Goal: Find specific fact: Find specific fact

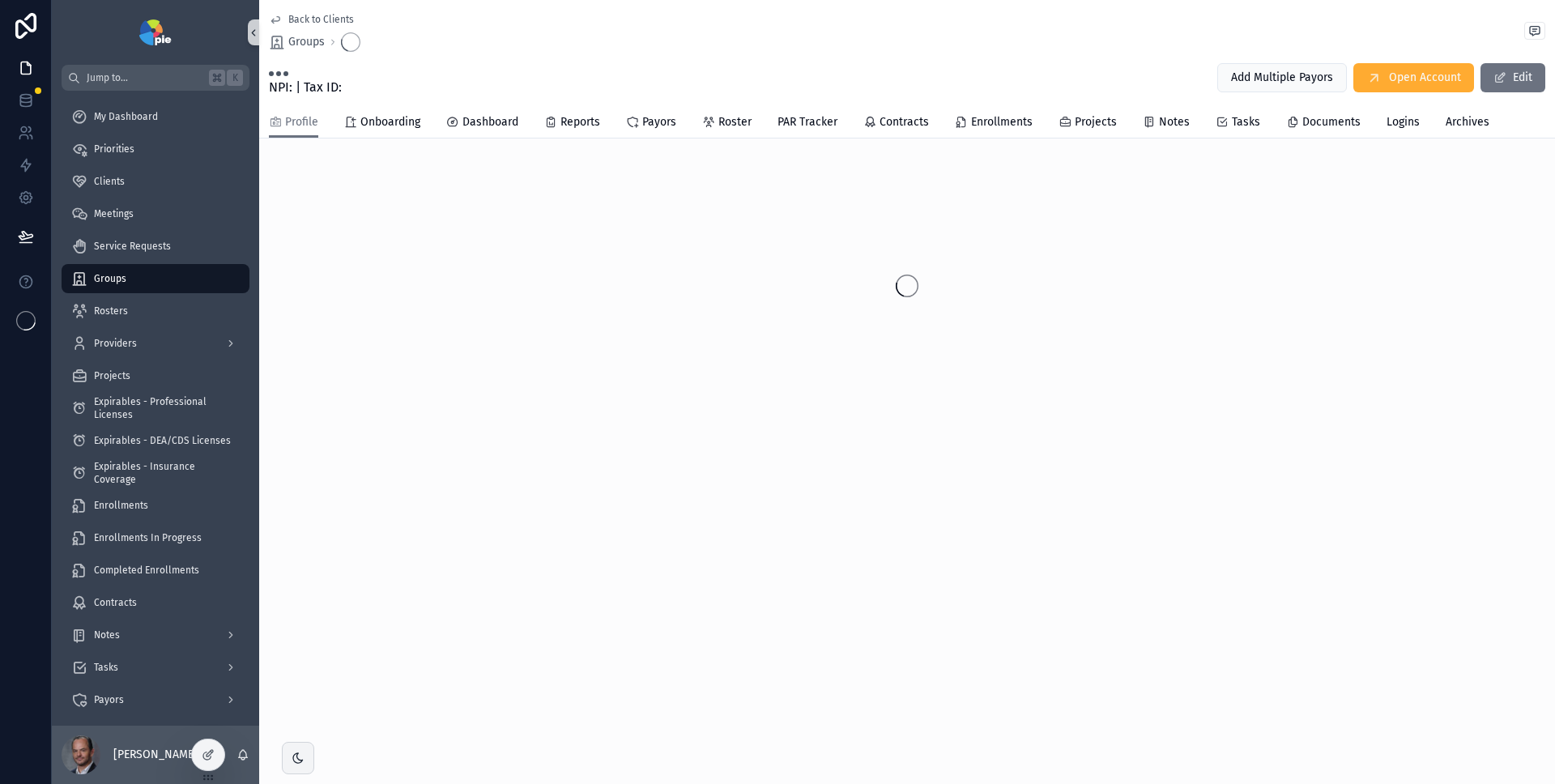
click at [255, 32] on icon "scrollable content" at bounding box center [253, 32] width 12 height 12
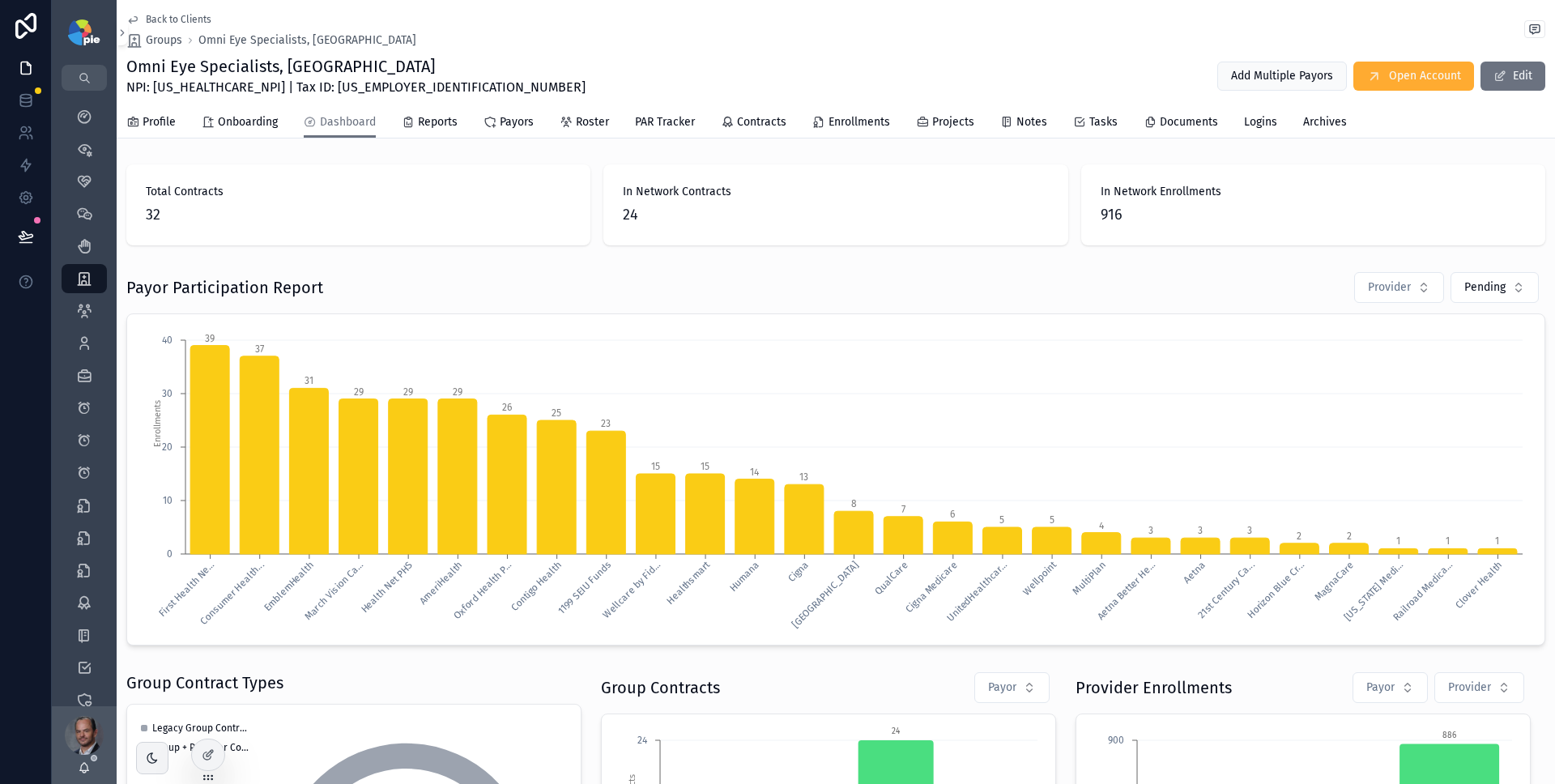
click at [189, 84] on span "NPI: 1376593863 | Tax ID: 22-3587595" at bounding box center [356, 87] width 460 height 20
click at [288, 87] on span "NPI: 1376593863 | Tax ID: 22-3587595" at bounding box center [356, 87] width 460 height 20
drag, startPoint x: 272, startPoint y: 88, endPoint x: 371, endPoint y: 87, distance: 99.0
click at [371, 87] on div "Omni Eye Specialists, PA NPI: 1376593863 | Tax ID: 22-3587595 Add Multiple Payo…" at bounding box center [836, 76] width 1419 height 42
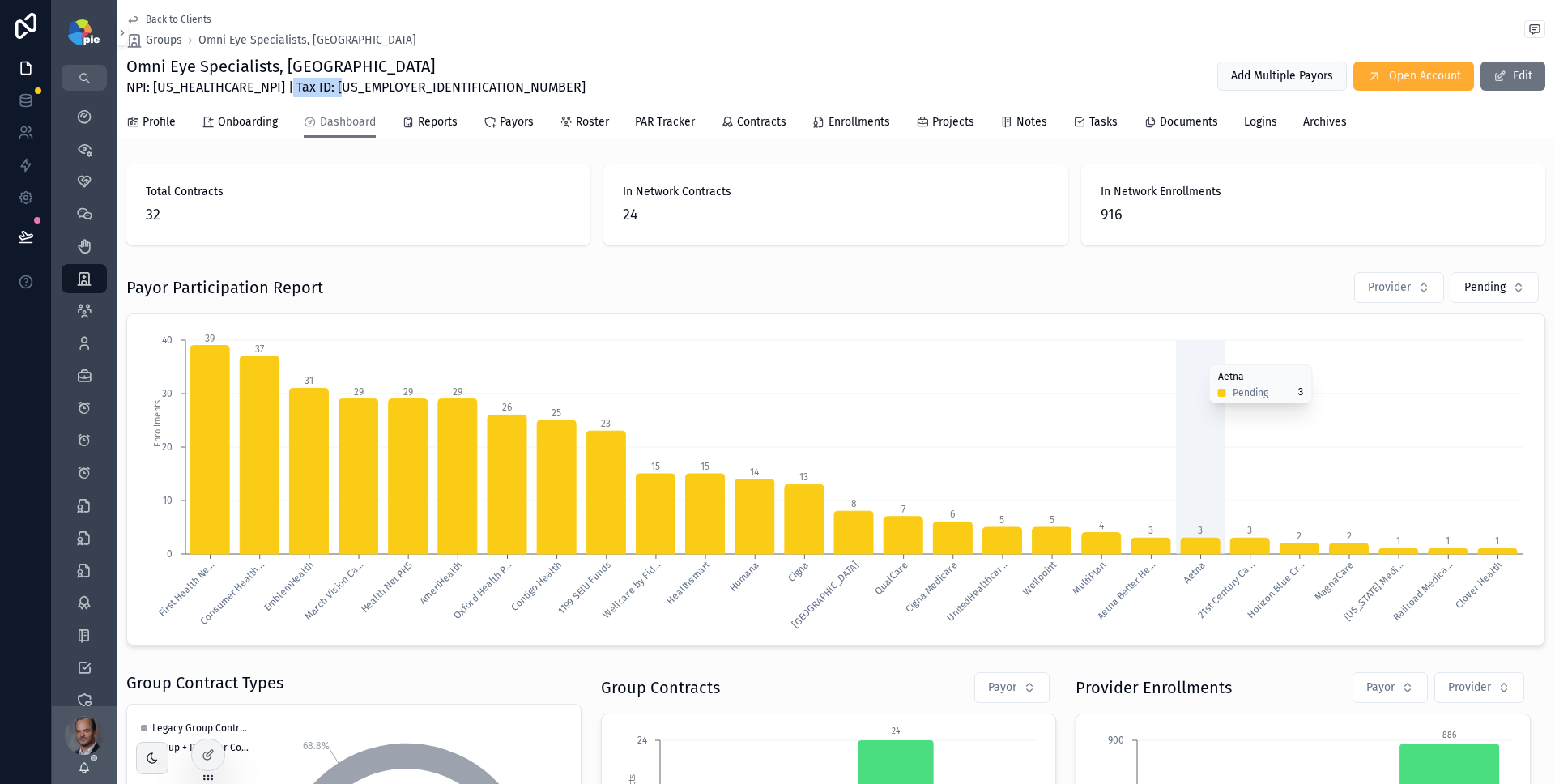
copy span "22-3587595"
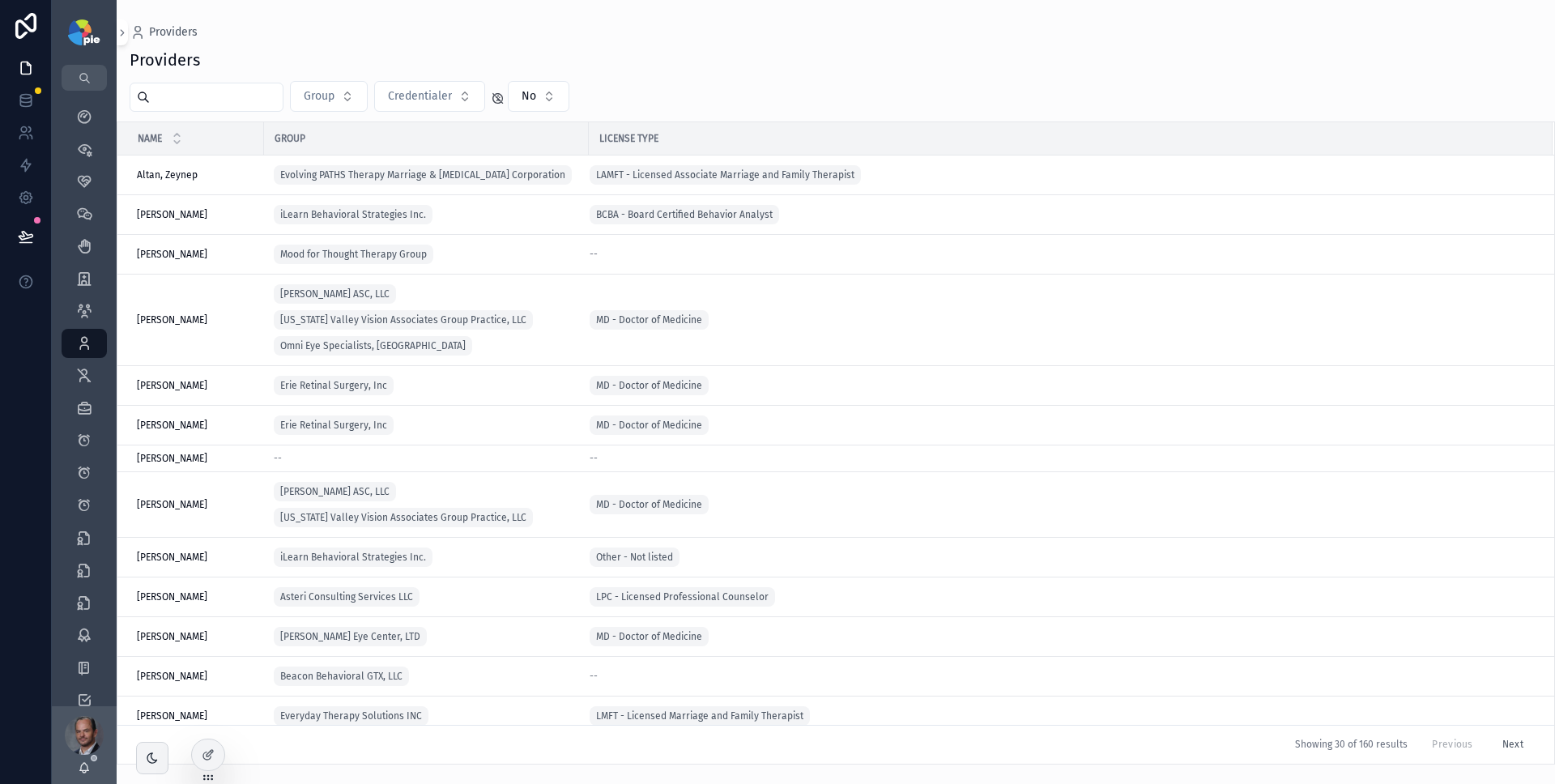
click at [199, 97] on input "scrollable content" at bounding box center [215, 96] width 133 height 23
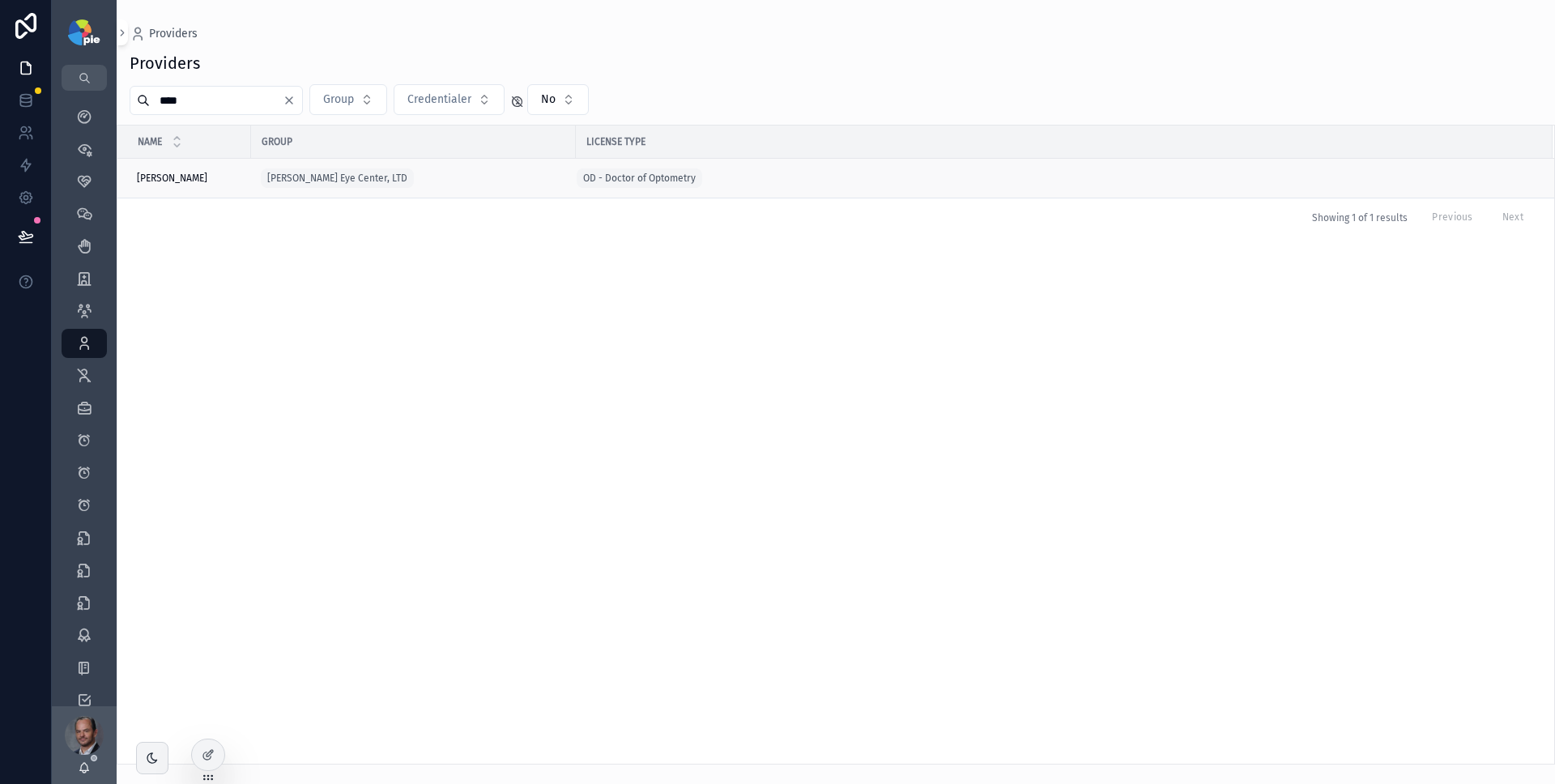
type input "****"
click at [185, 179] on span "Frey, Tiffany" at bounding box center [172, 178] width 70 height 13
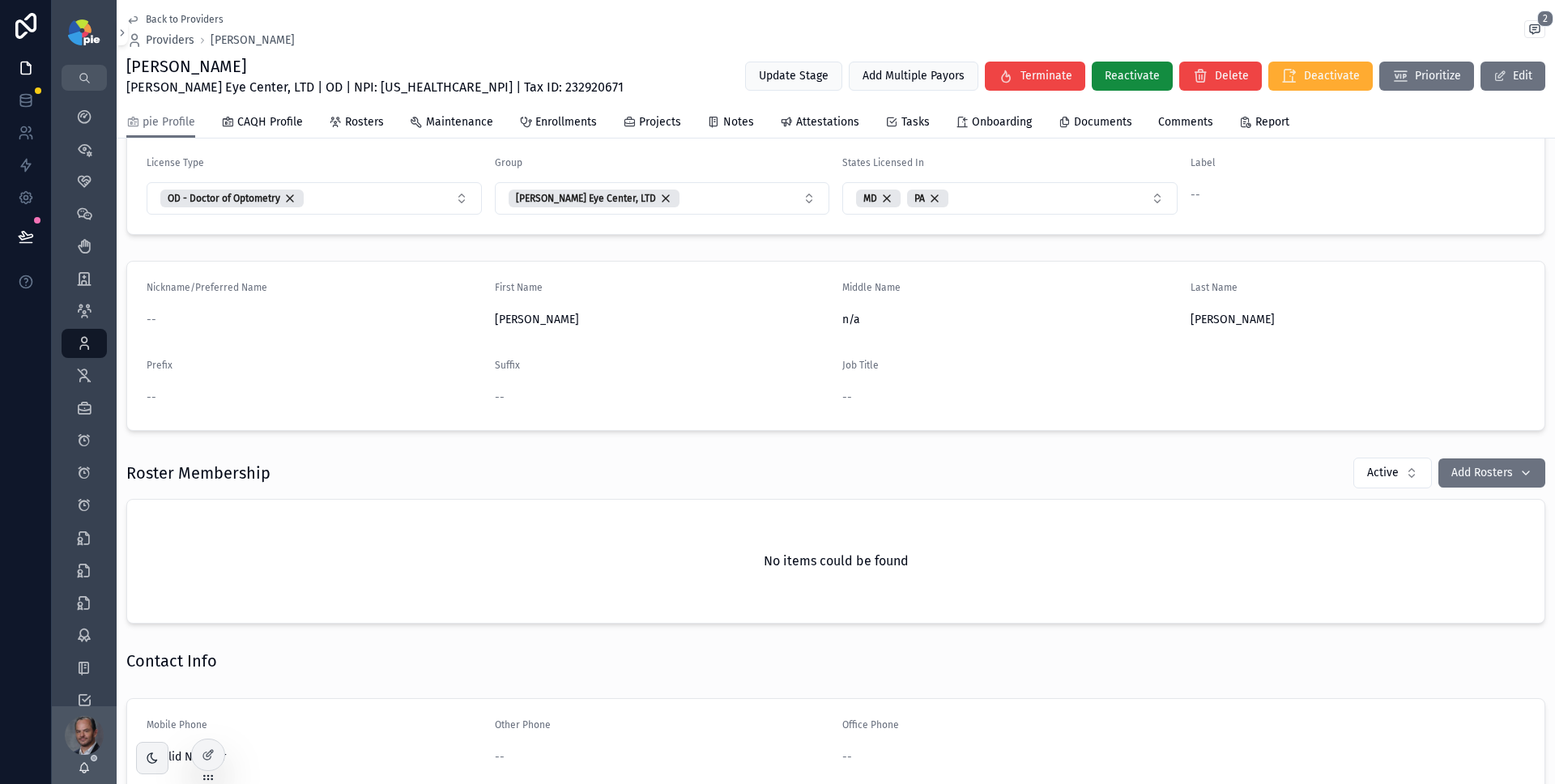
scroll to position [236, 0]
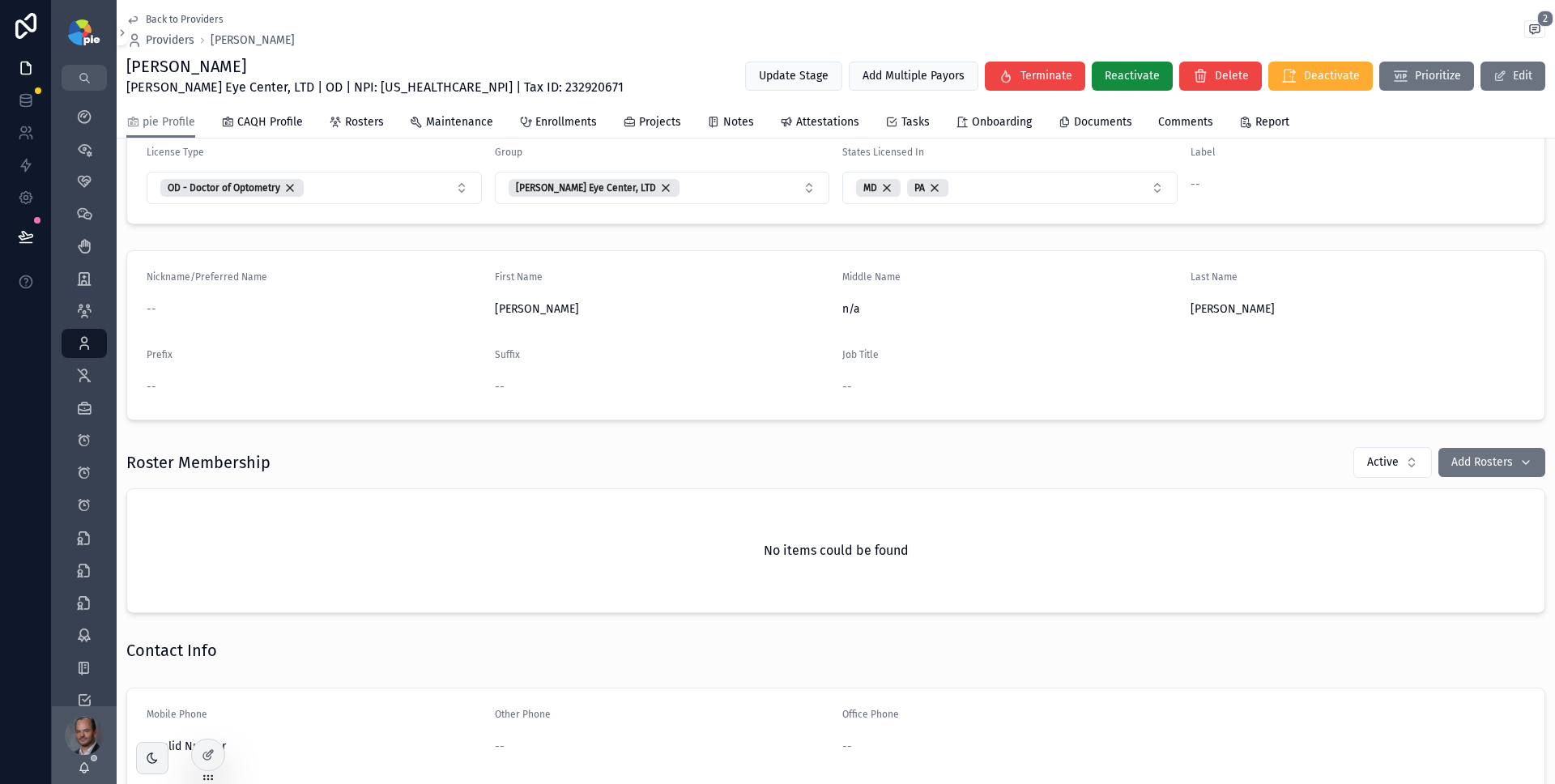
click at [958, 451] on div "Roster Membership Active Add Rosters" at bounding box center [836, 462] width 1419 height 32
click at [198, 748] on div at bounding box center [208, 754] width 32 height 31
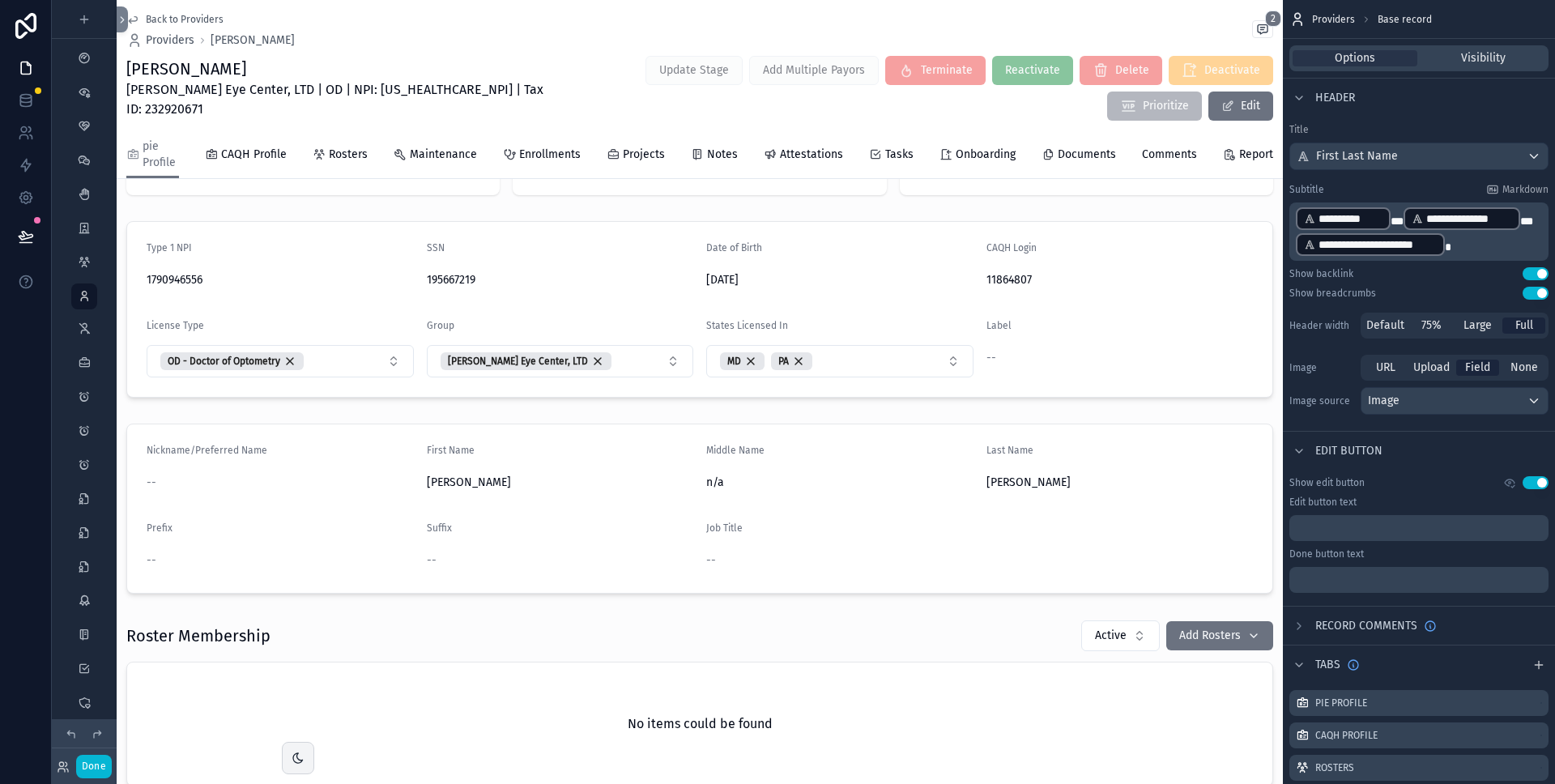
scroll to position [570, 0]
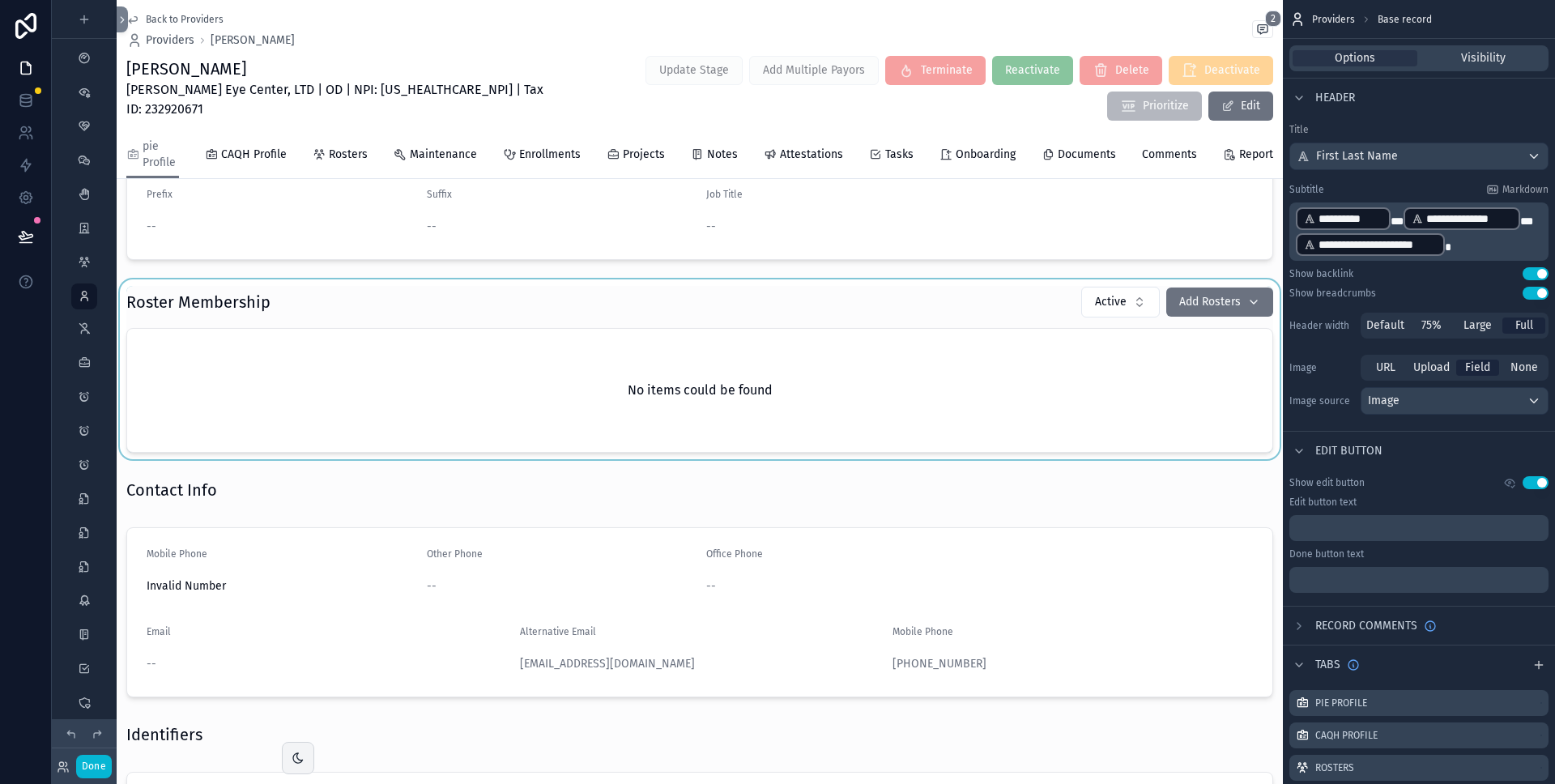
click at [611, 324] on div "scrollable content" at bounding box center [700, 369] width 1166 height 179
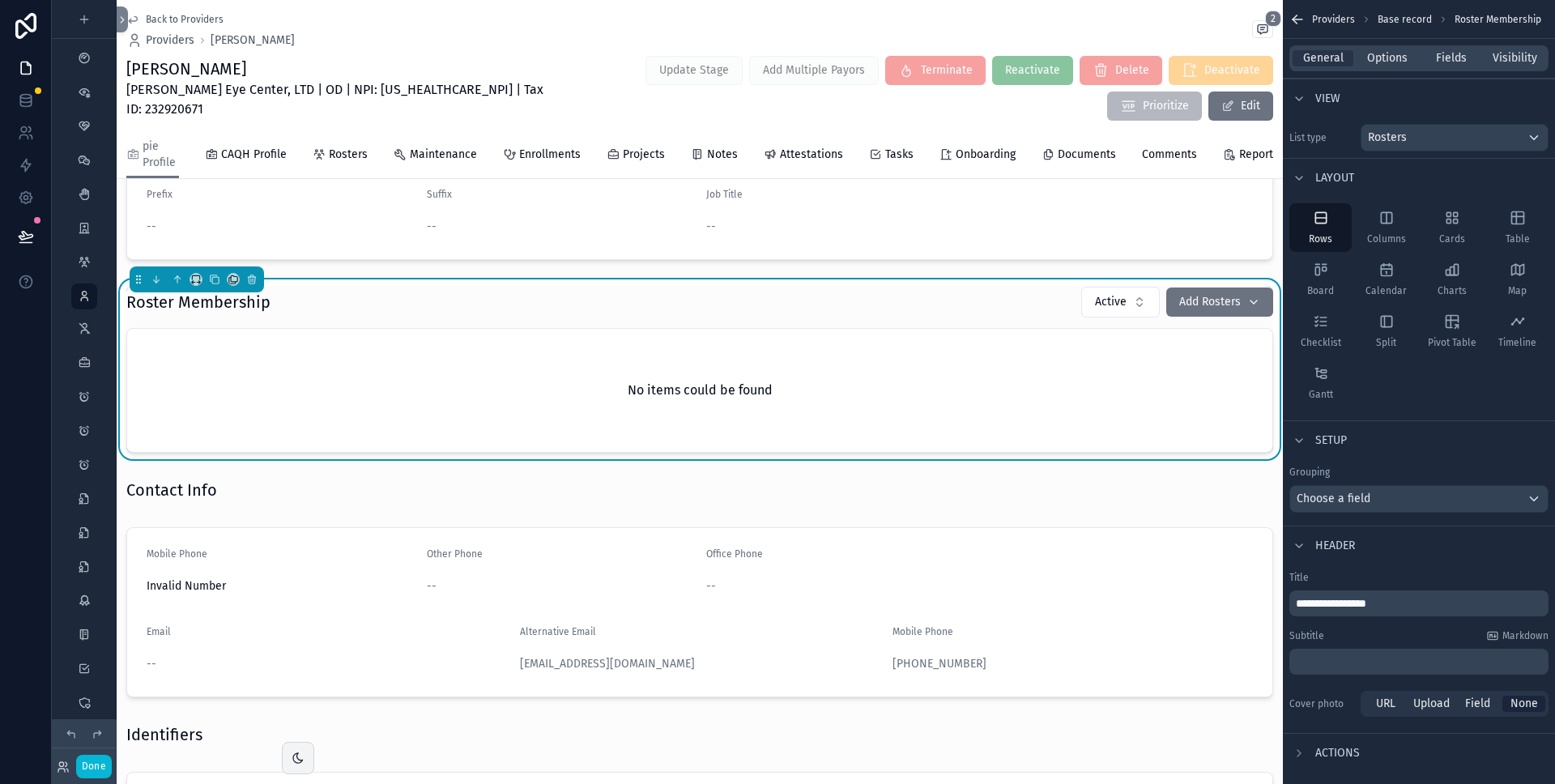
click at [691, 309] on div "Roster Membership Active Add Rosters" at bounding box center [700, 302] width 1147 height 32
click at [1368, 62] on span "Options" at bounding box center [1387, 59] width 41 height 16
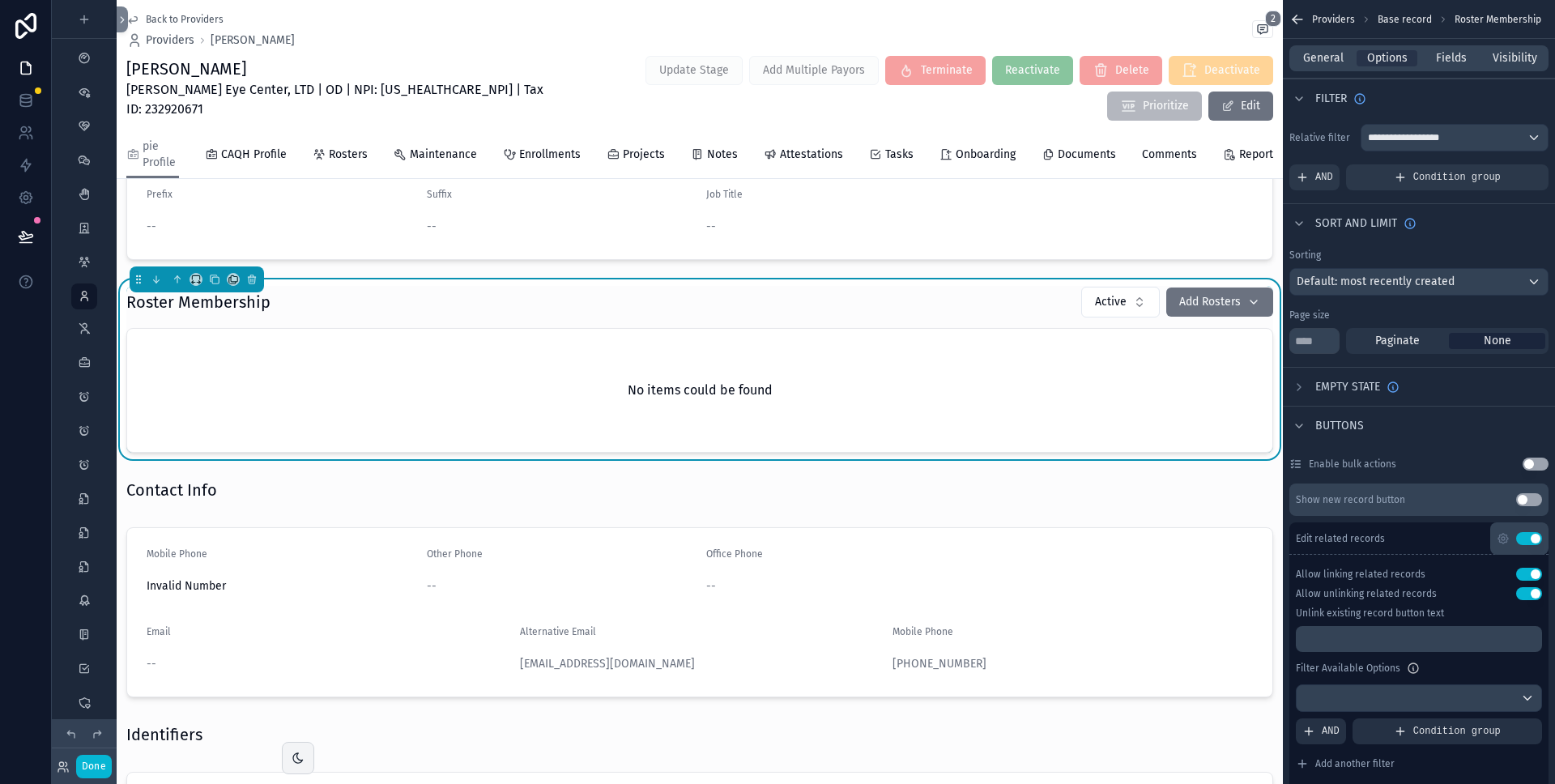
click at [971, 311] on div "Roster Membership Active Add Rosters" at bounding box center [700, 302] width 1147 height 32
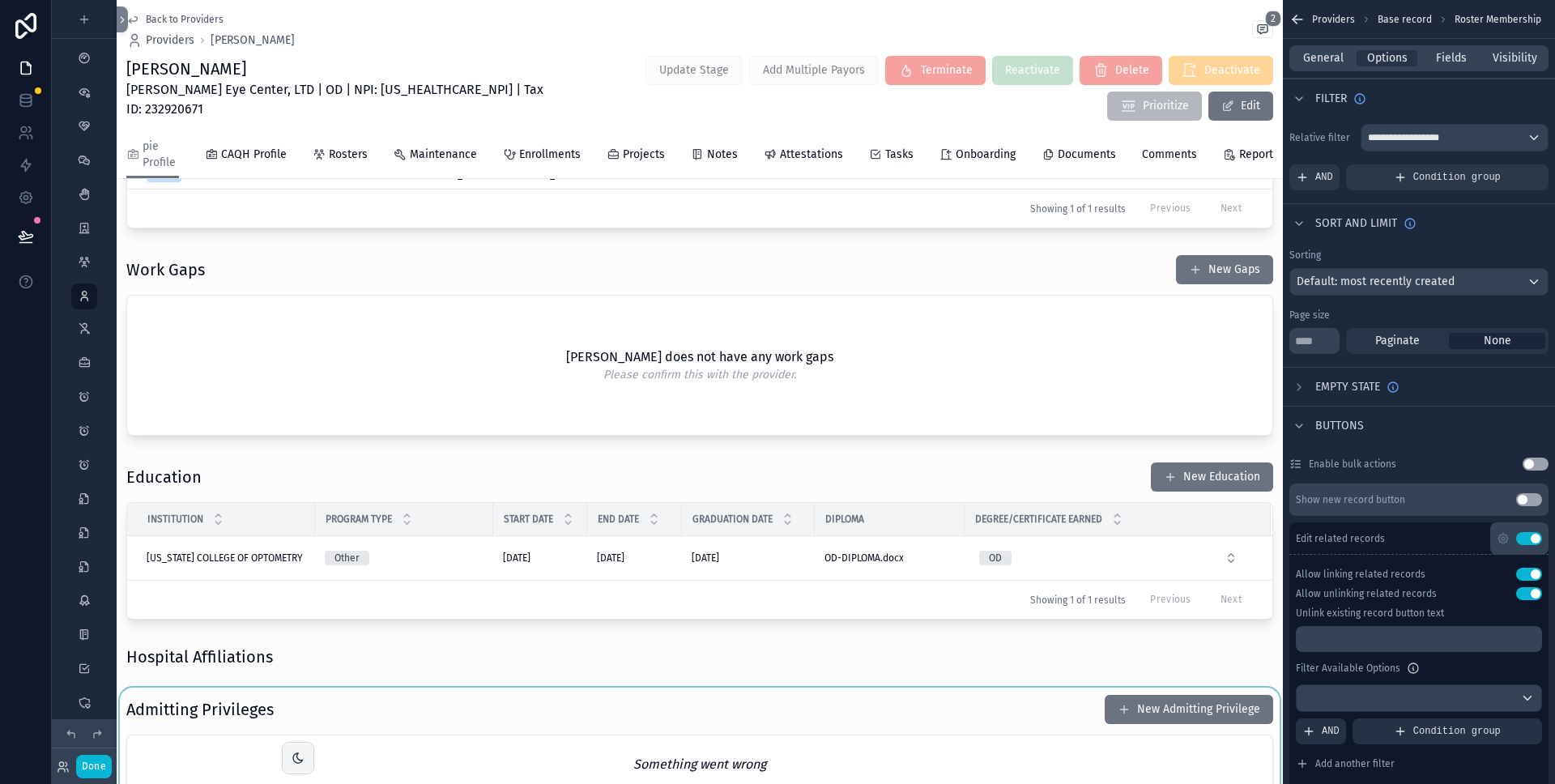
scroll to position [4399, 0]
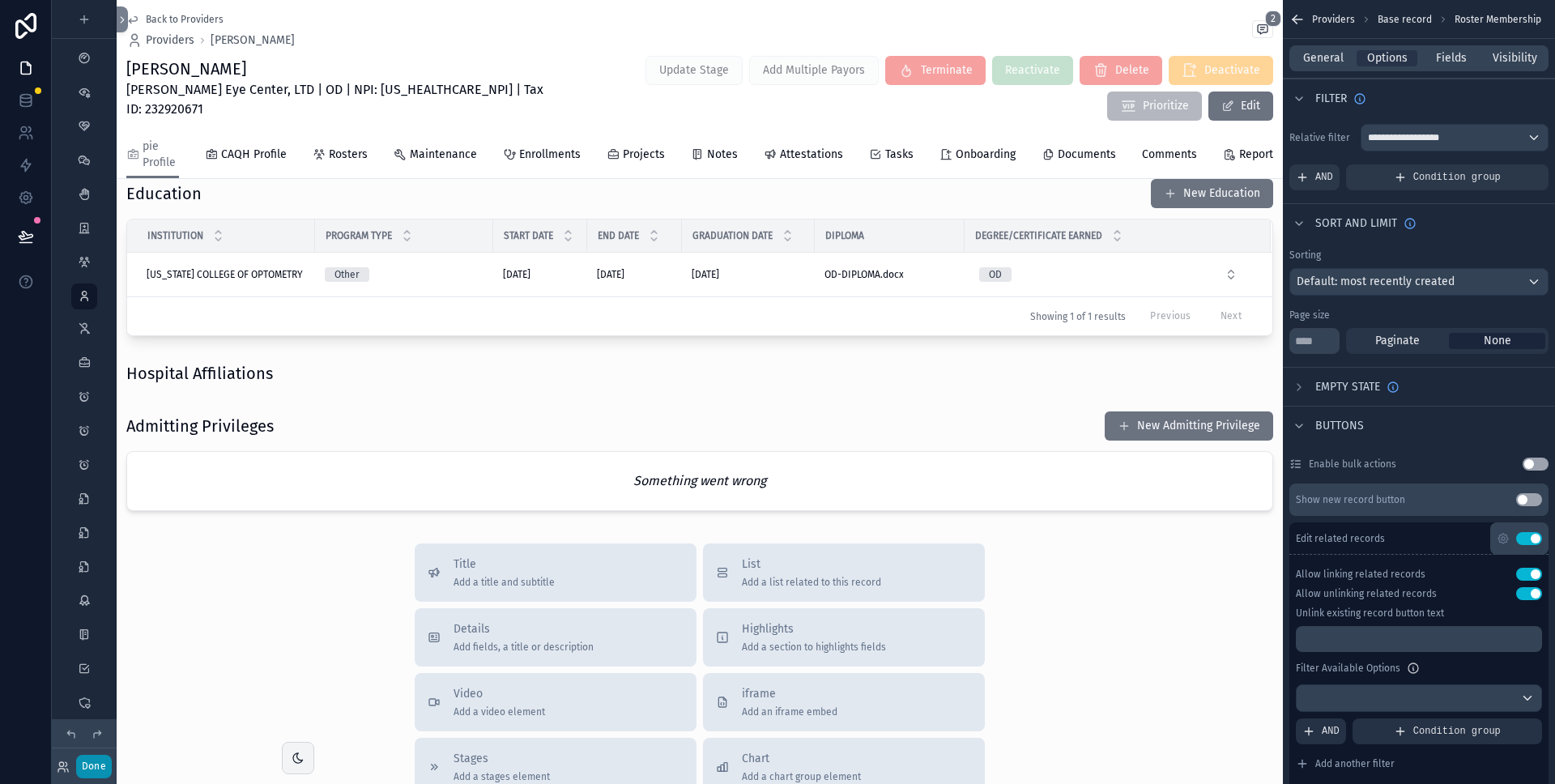
click at [100, 763] on button "Done" at bounding box center [94, 767] width 36 height 23
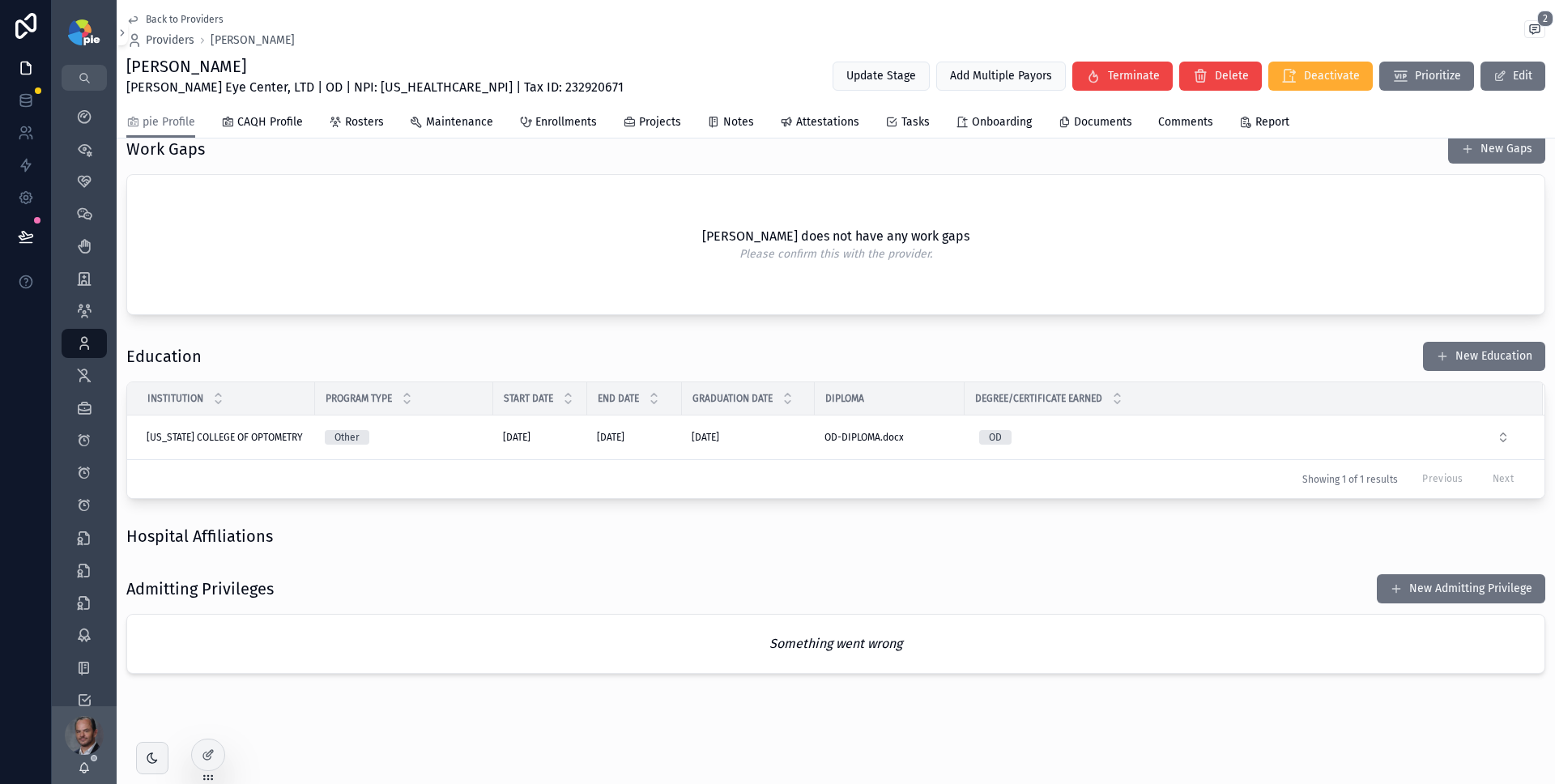
scroll to position [3271, 0]
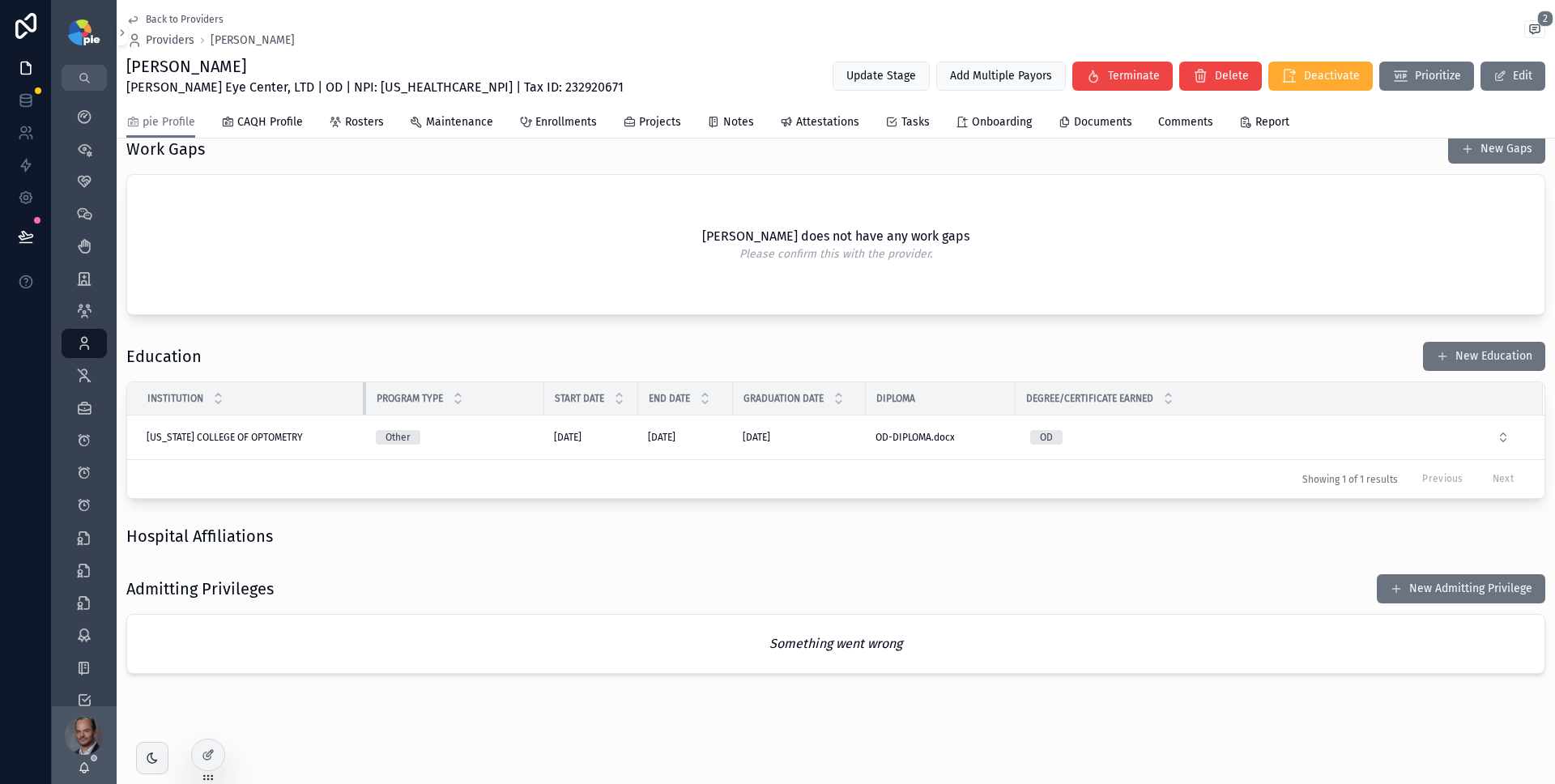
drag, startPoint x: 326, startPoint y: 396, endPoint x: 378, endPoint y: 394, distance: 52.0
click at [378, 394] on tr "Institution Program Type Start Date End Date Graduation Date Diploma Degree/Cer…" at bounding box center [836, 398] width 1418 height 33
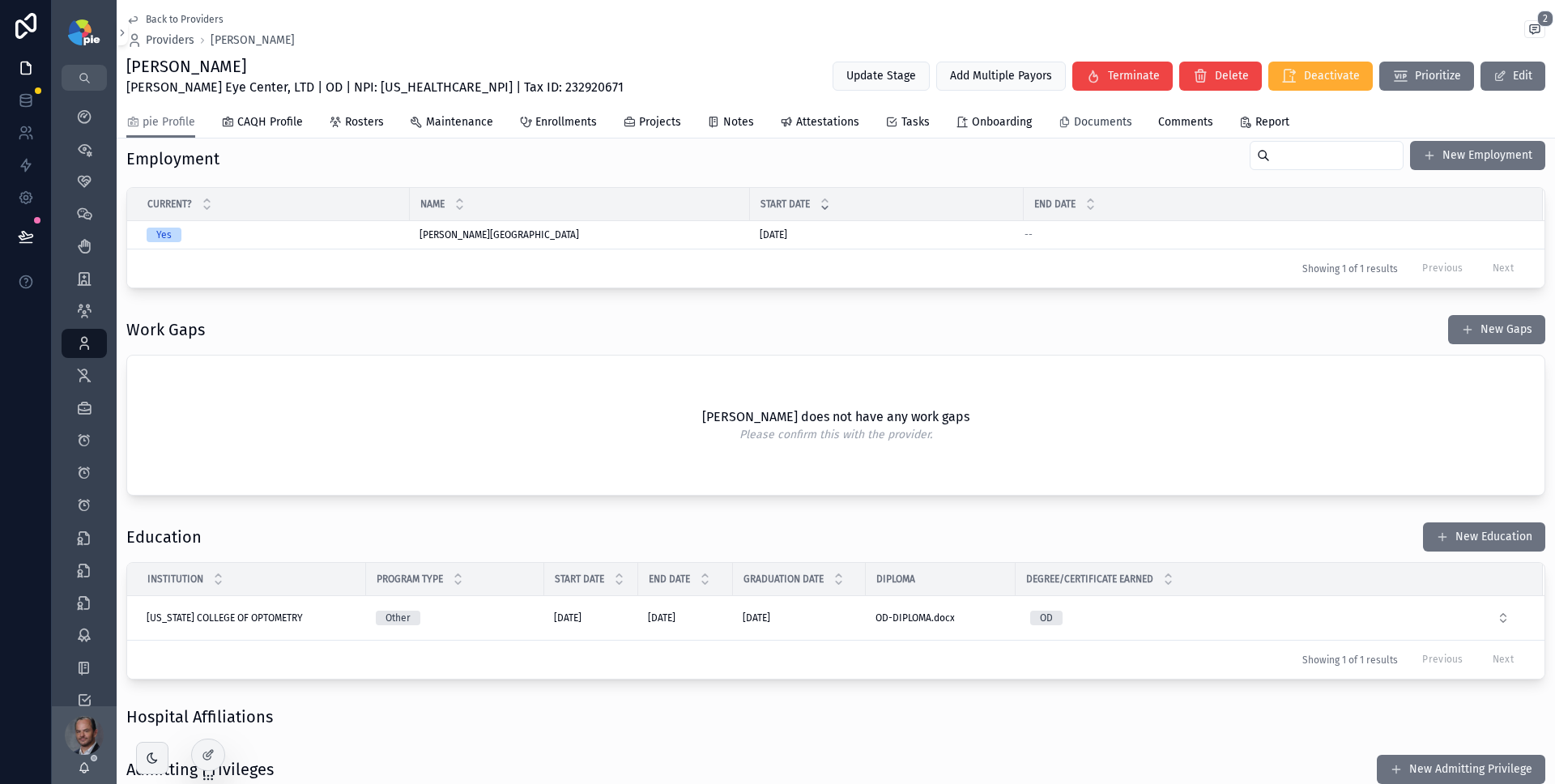
click at [1098, 121] on span "Documents" at bounding box center [1103, 123] width 59 height 16
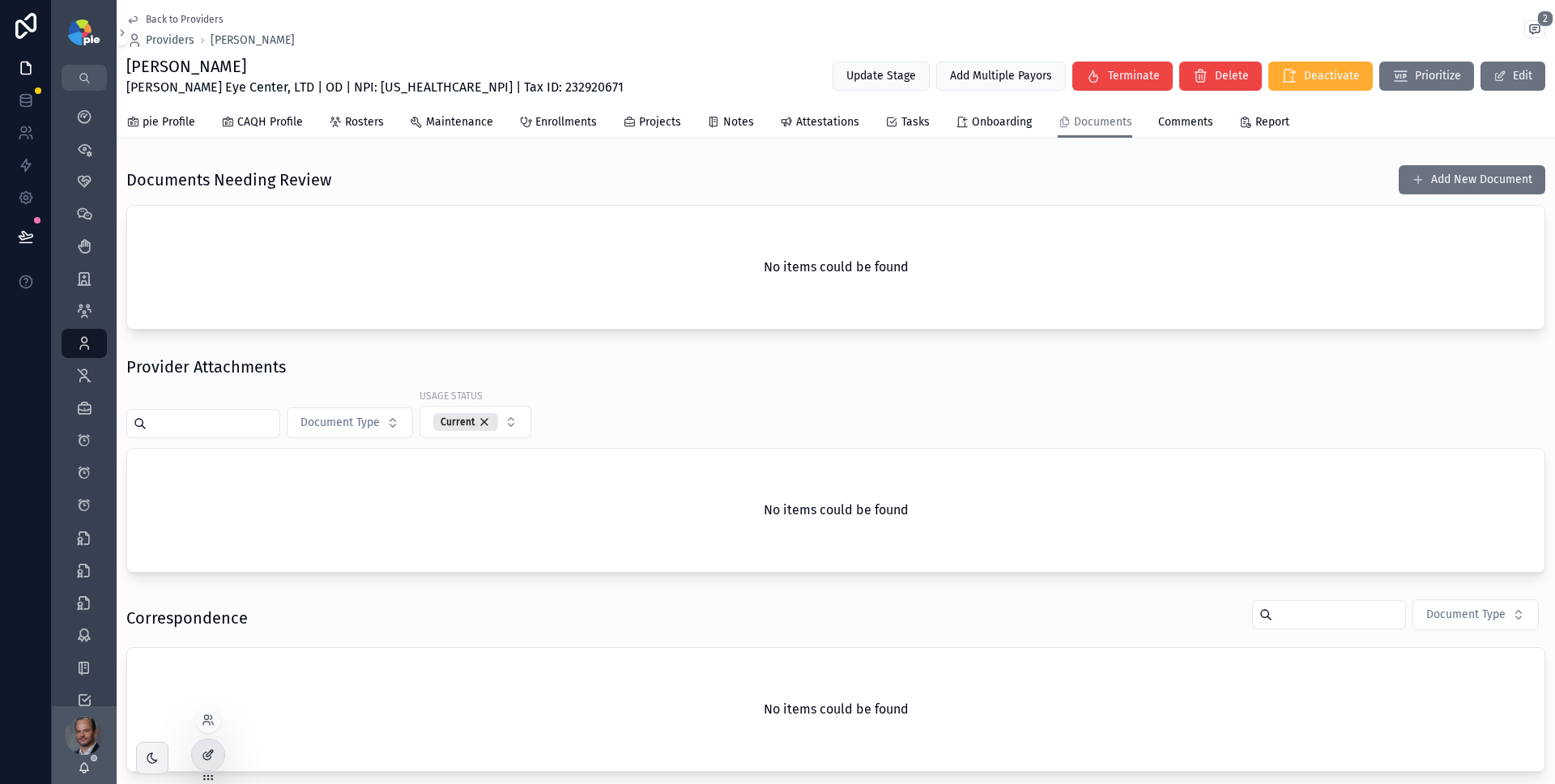
click at [219, 753] on div at bounding box center [208, 754] width 32 height 31
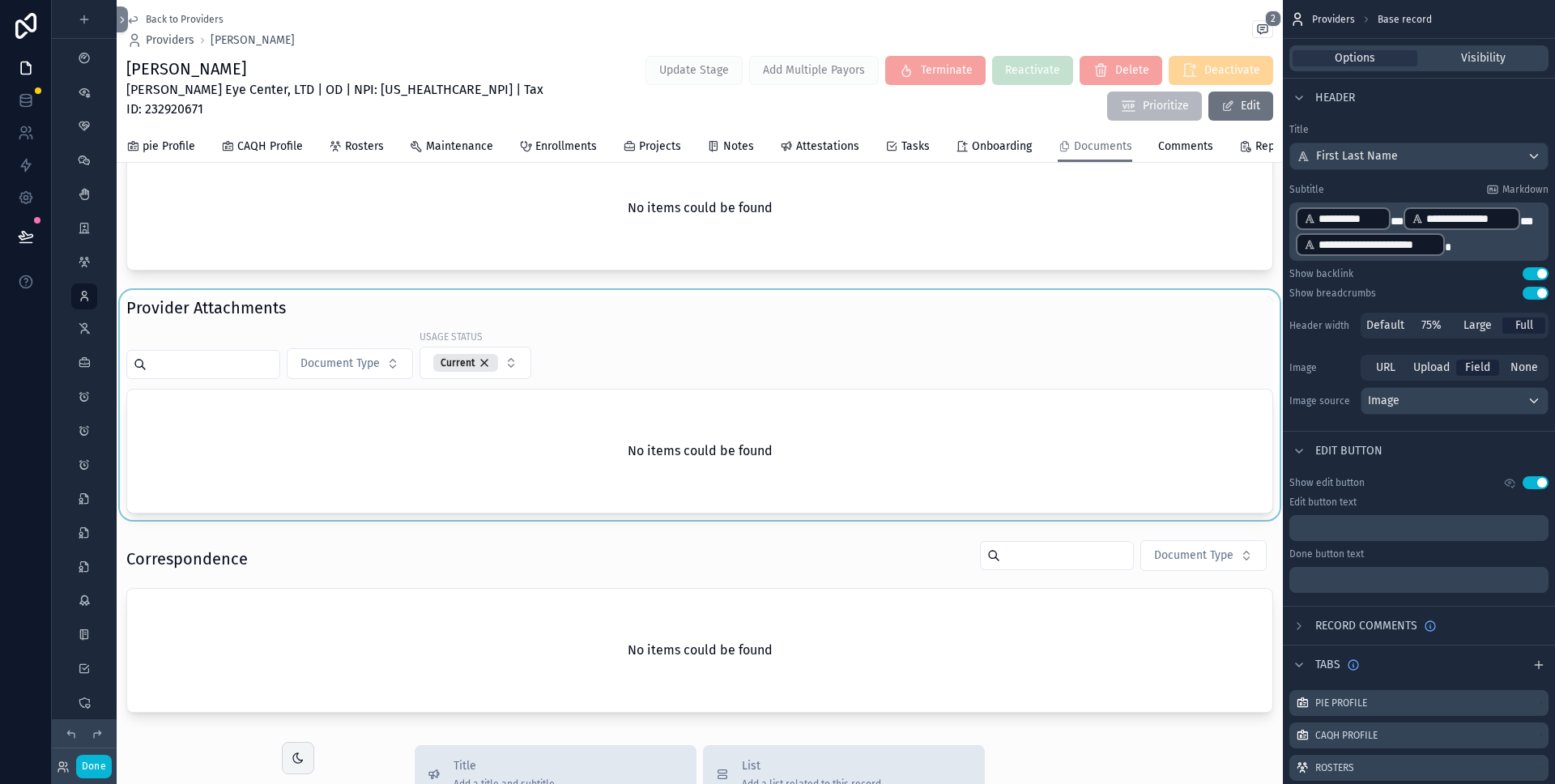
scroll to position [283, 0]
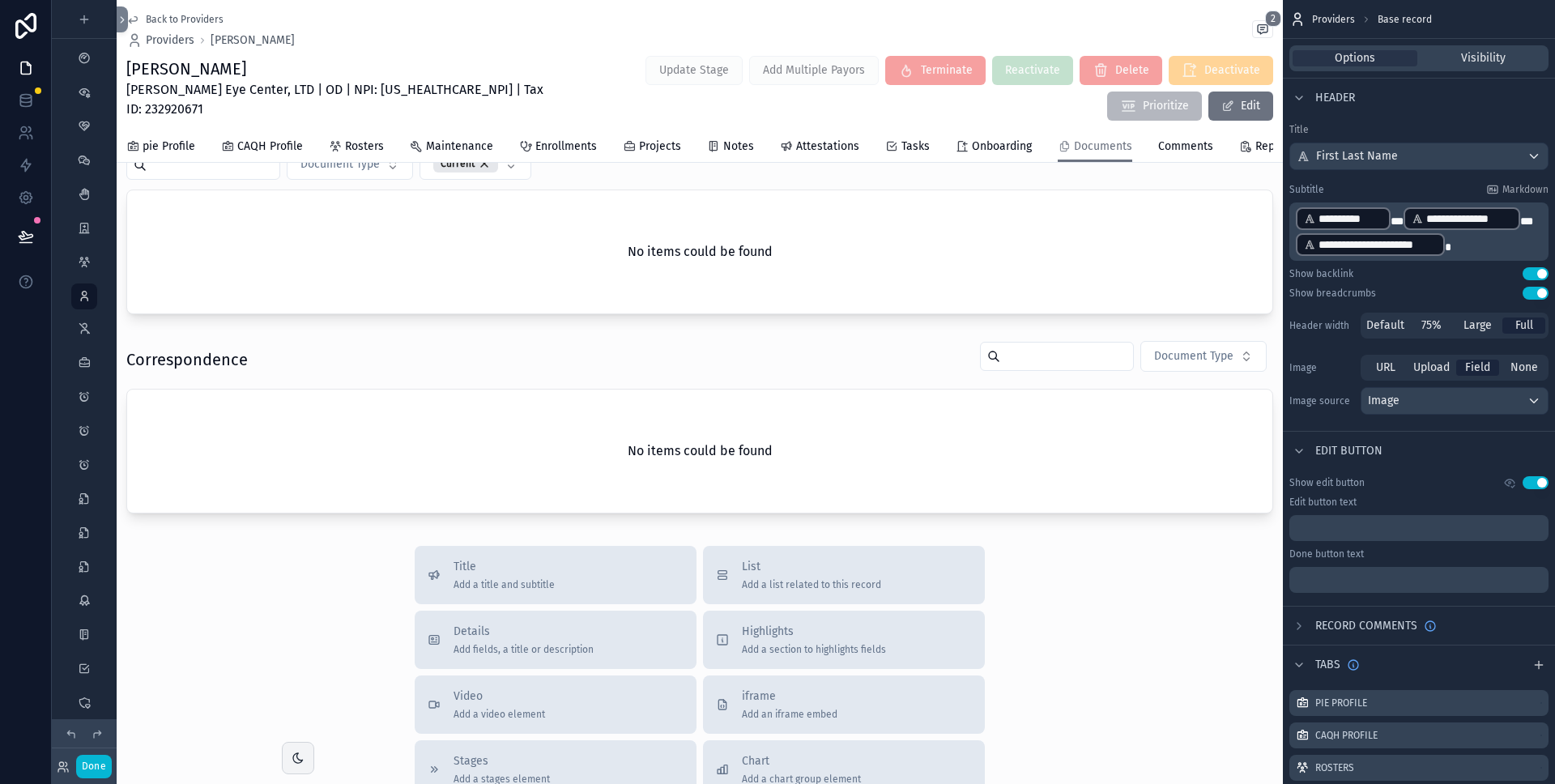
drag, startPoint x: 768, startPoint y: 590, endPoint x: 447, endPoint y: 617, distance: 322.1
click at [460, 640] on span "Details" at bounding box center [523, 632] width 140 height 16
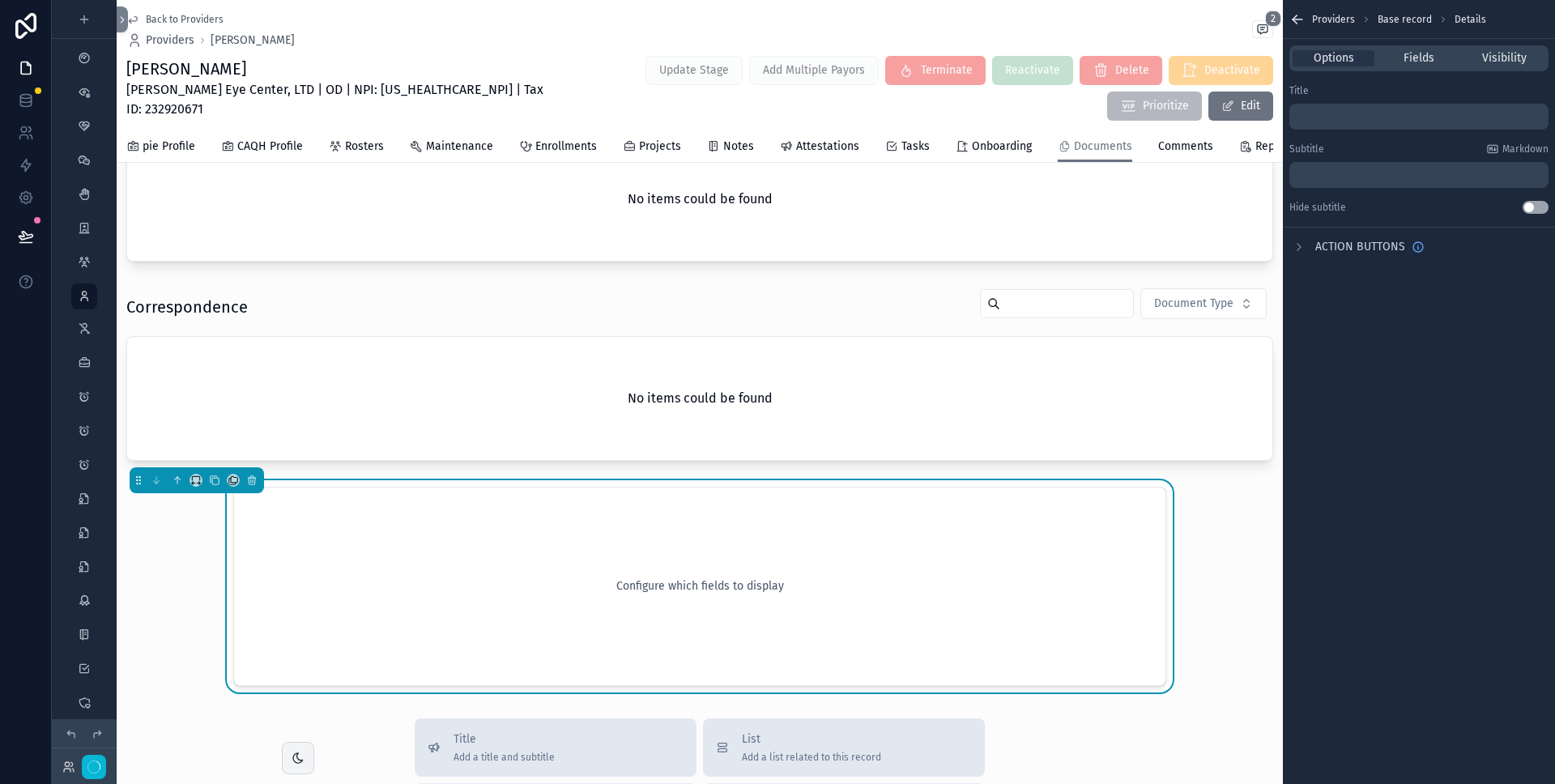
scroll to position [542, 0]
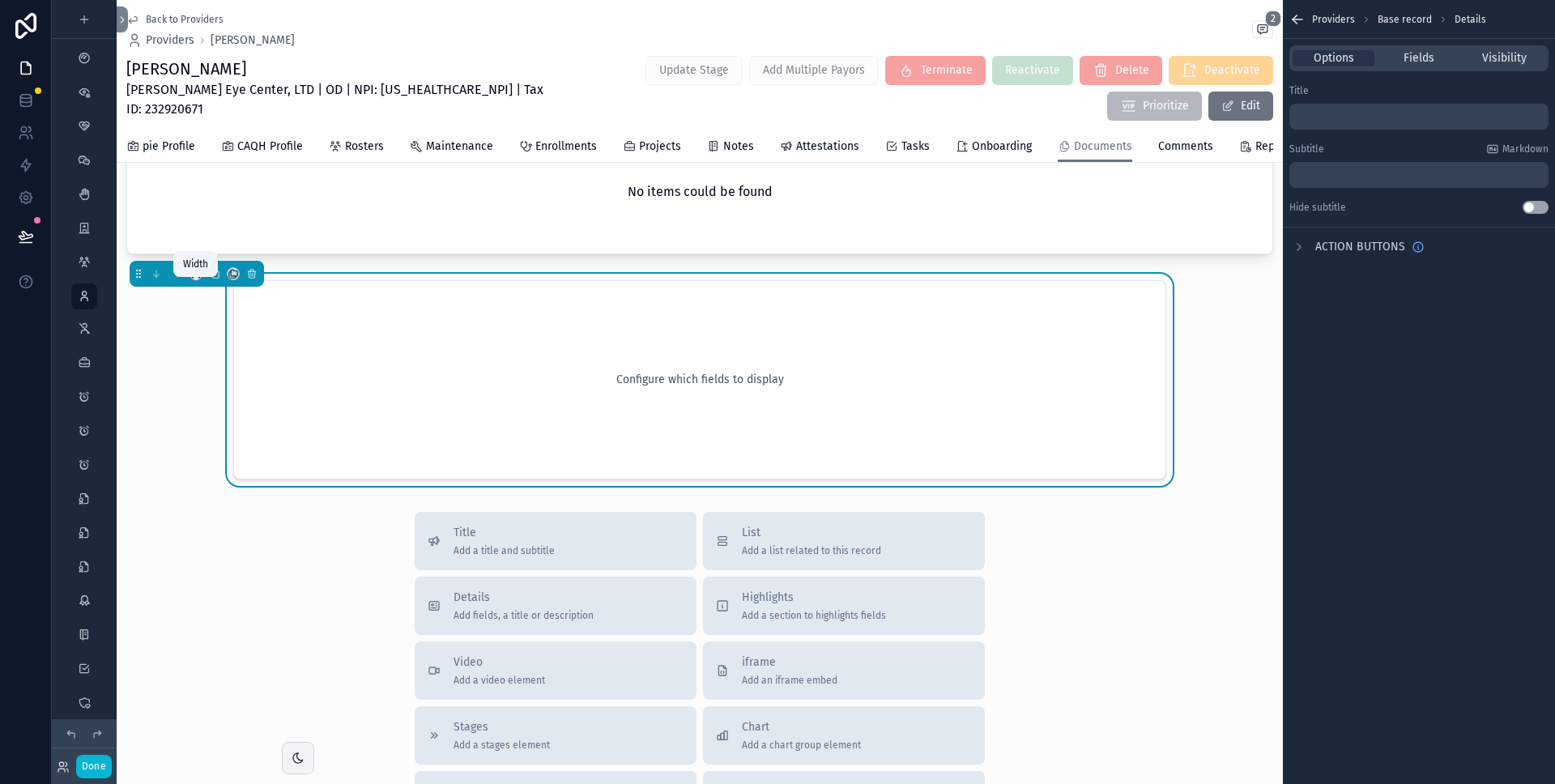
click at [197, 279] on icon "scrollable content" at bounding box center [196, 273] width 12 height 12
click at [236, 497] on span "Full width" at bounding box center [228, 501] width 50 height 20
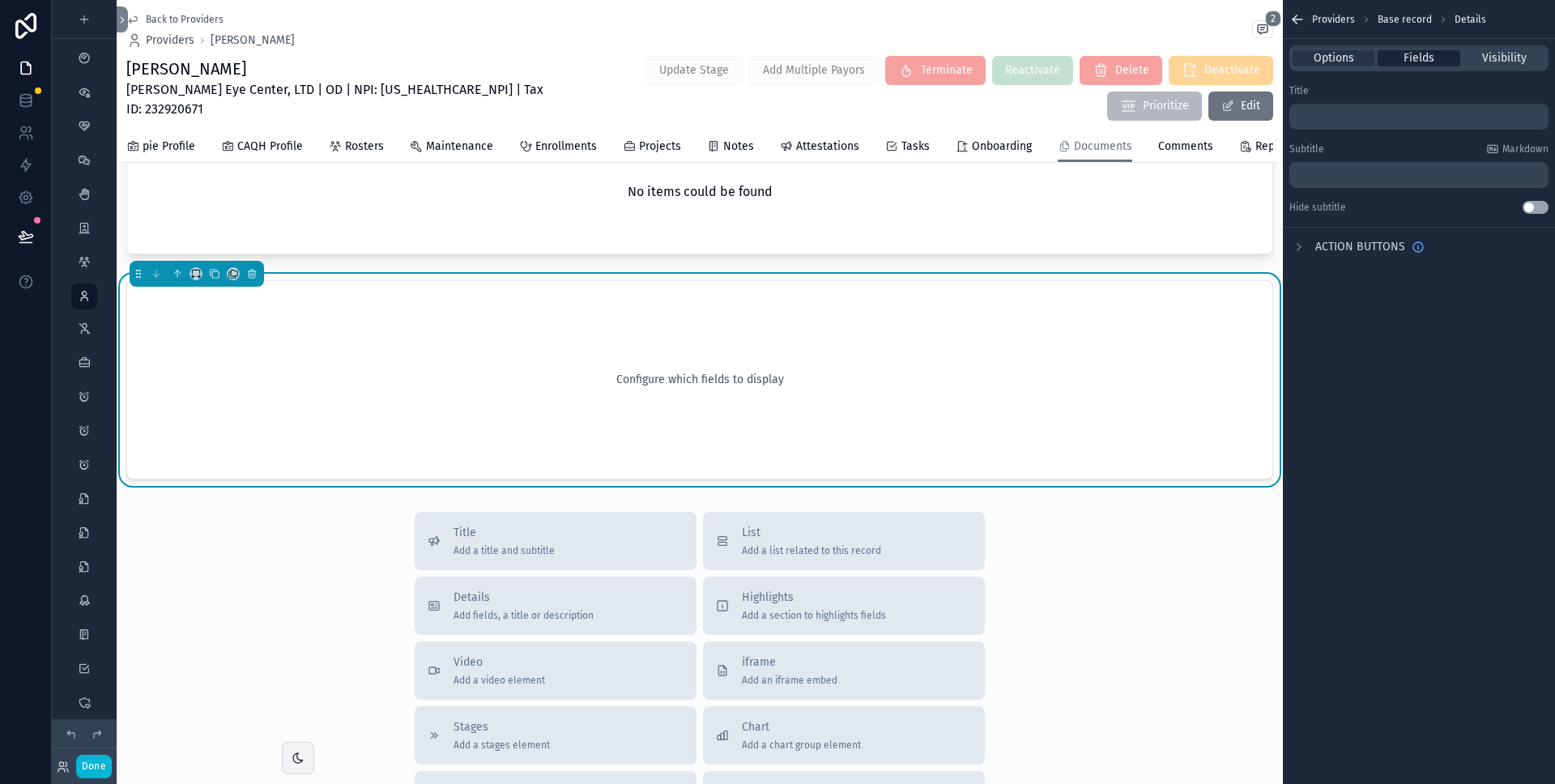
click at [1418, 52] on span "Fields" at bounding box center [1419, 59] width 31 height 16
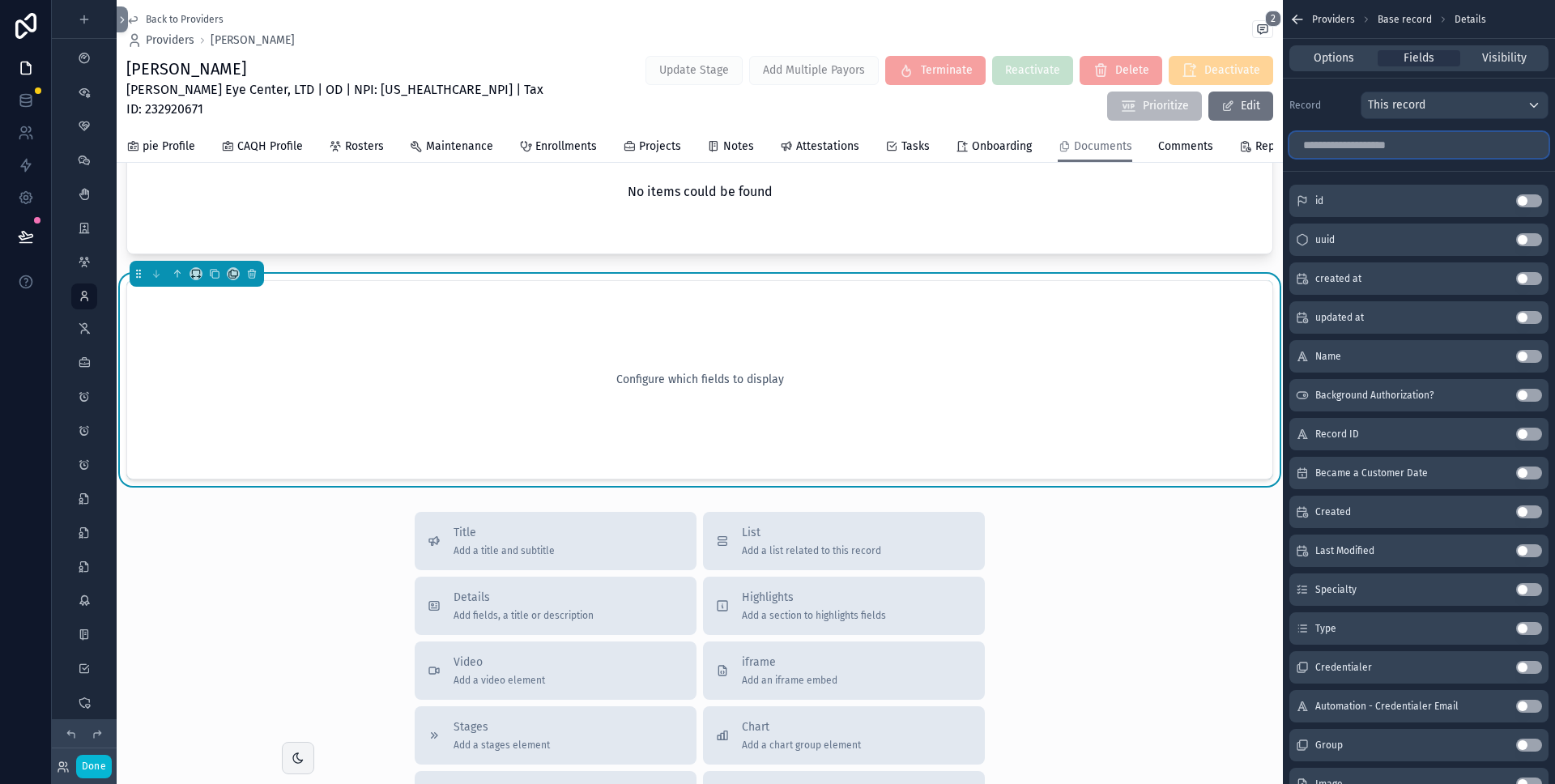
click at [1374, 149] on input "scrollable content" at bounding box center [1420, 144] width 260 height 26
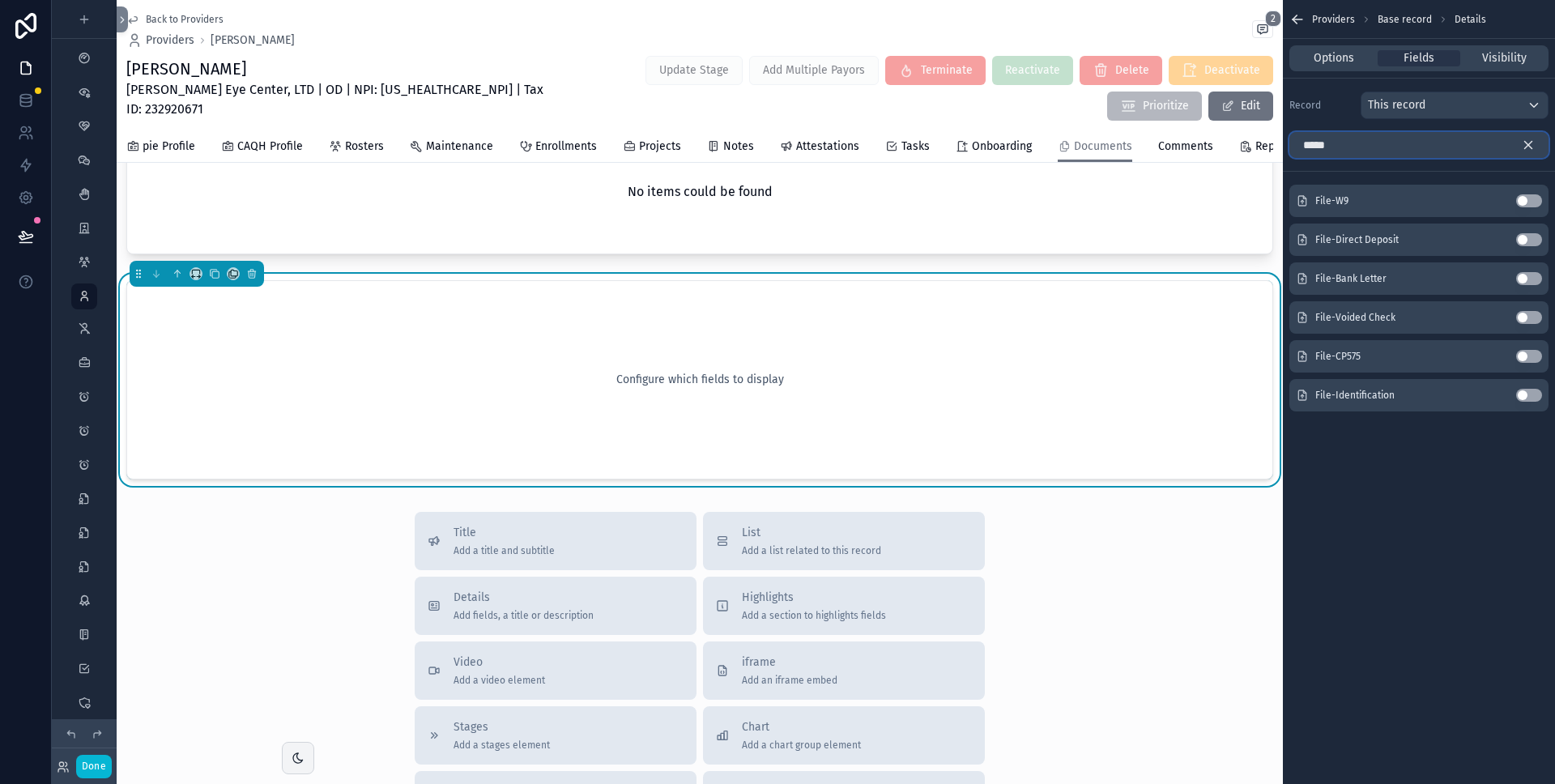
type input "*****"
click at [1532, 144] on icon "scrollable content" at bounding box center [1529, 145] width 14 height 14
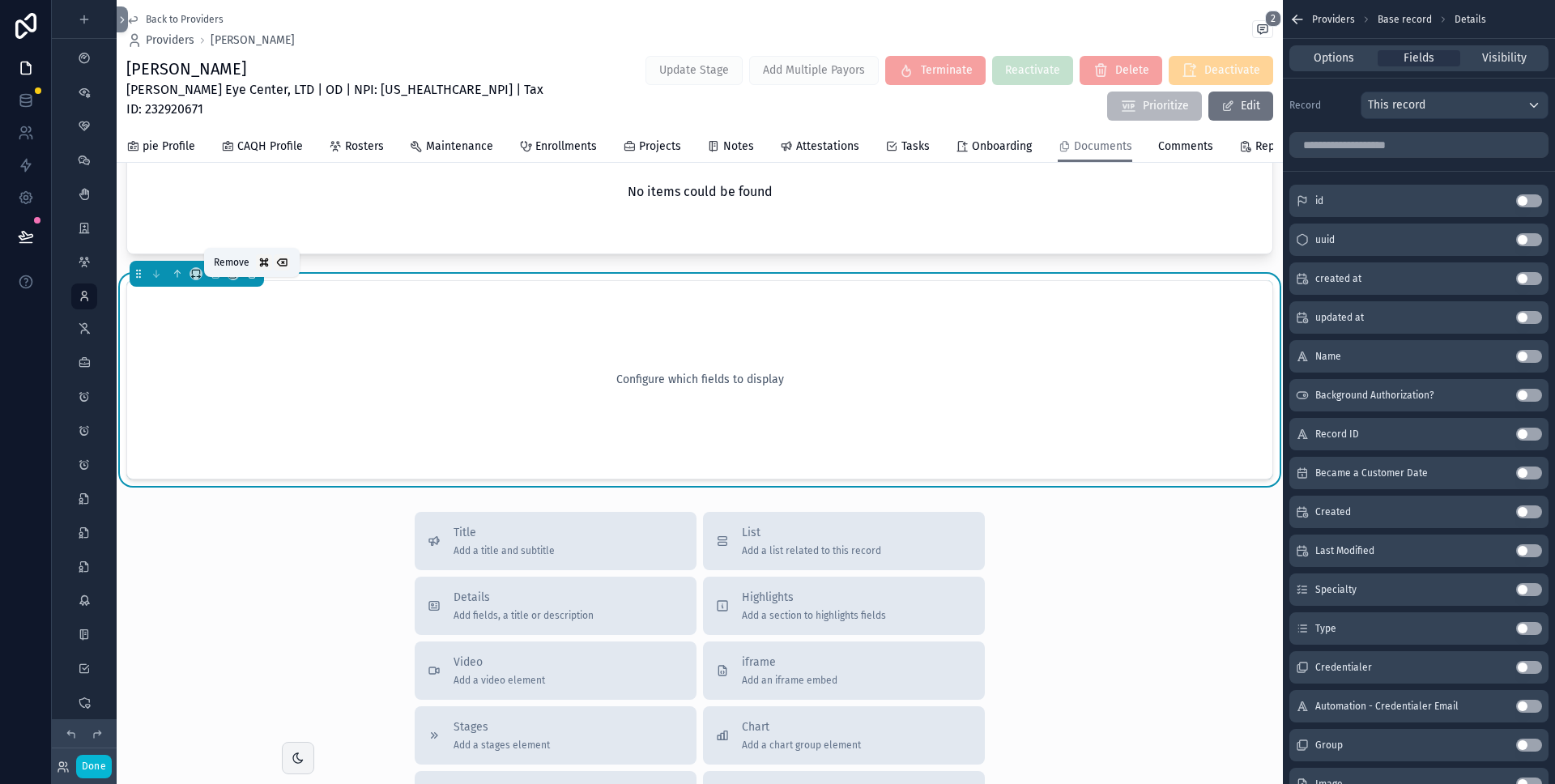
click at [252, 276] on icon "scrollable content" at bounding box center [252, 275] width 0 height 4
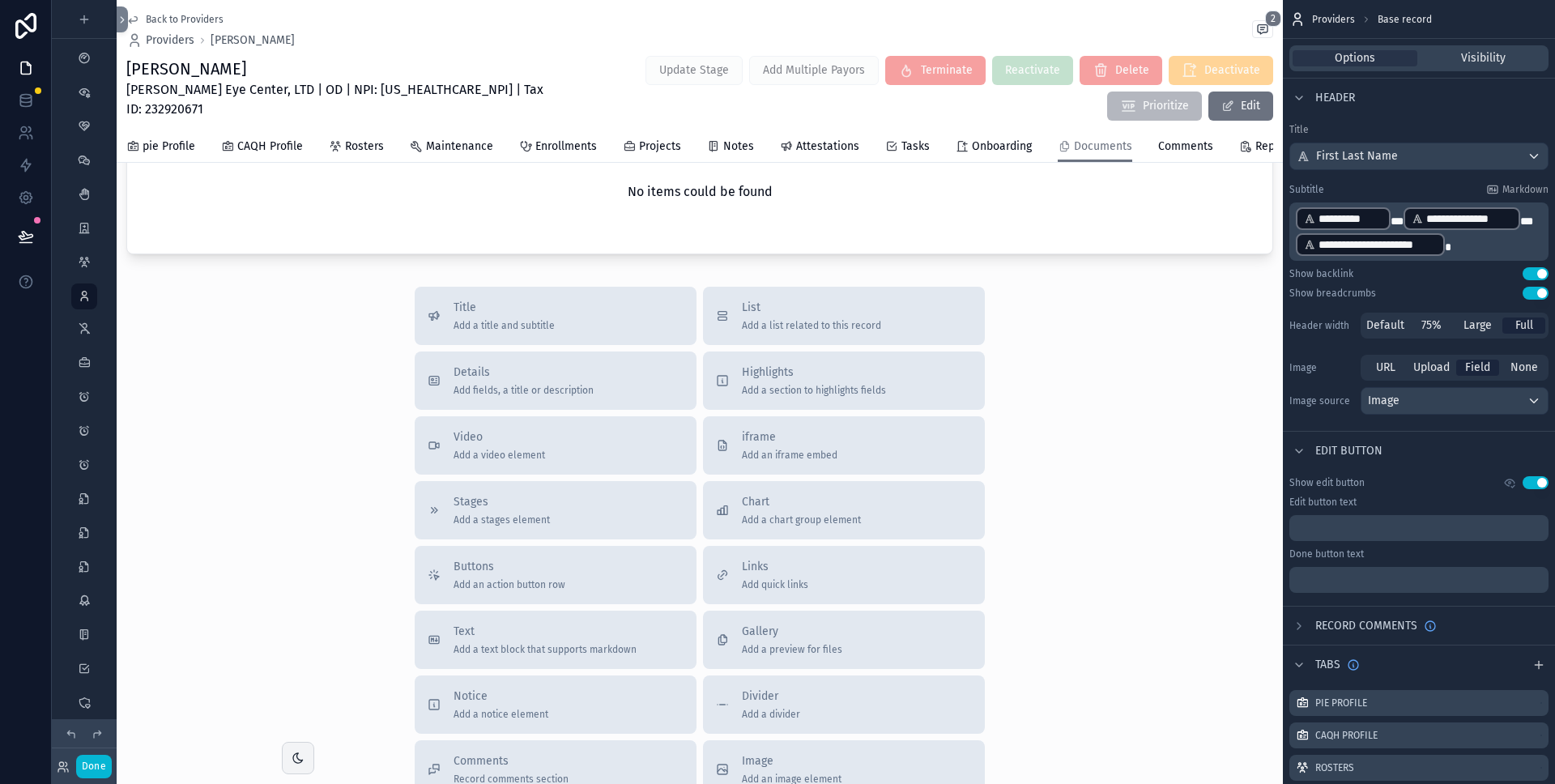
scroll to position [201, 0]
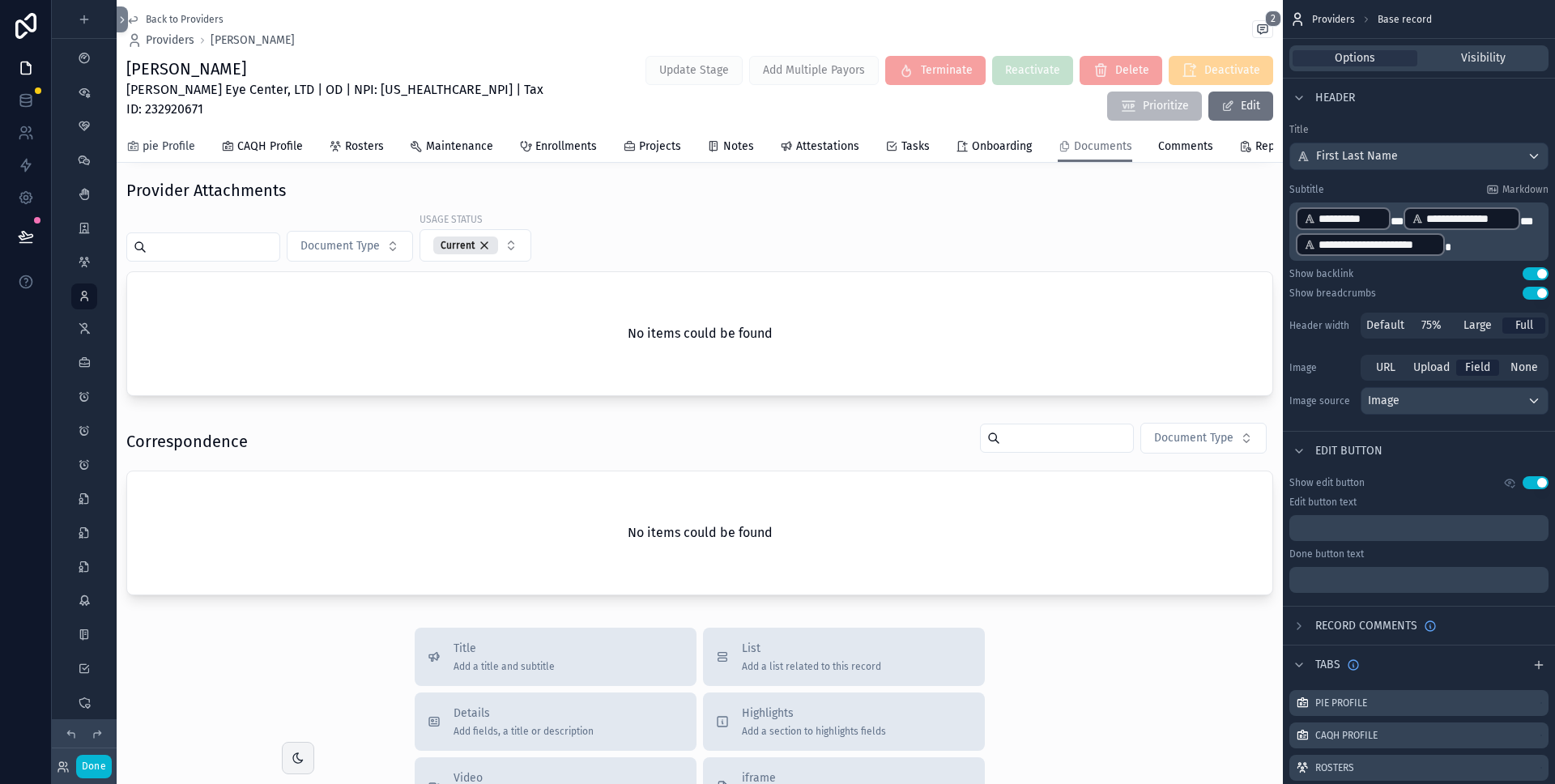
click at [175, 148] on span "pie Profile" at bounding box center [169, 147] width 52 height 16
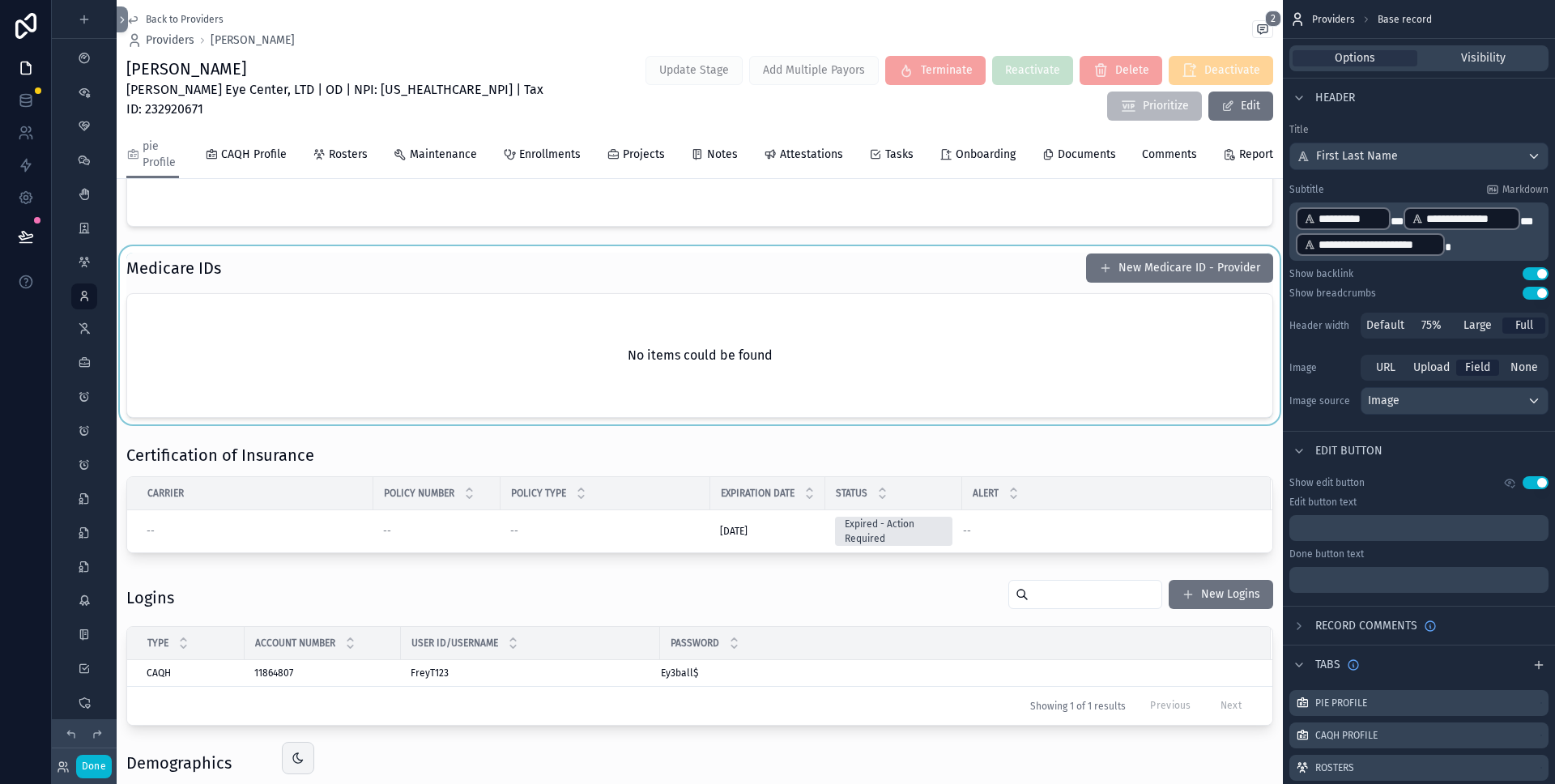
scroll to position [2988, 0]
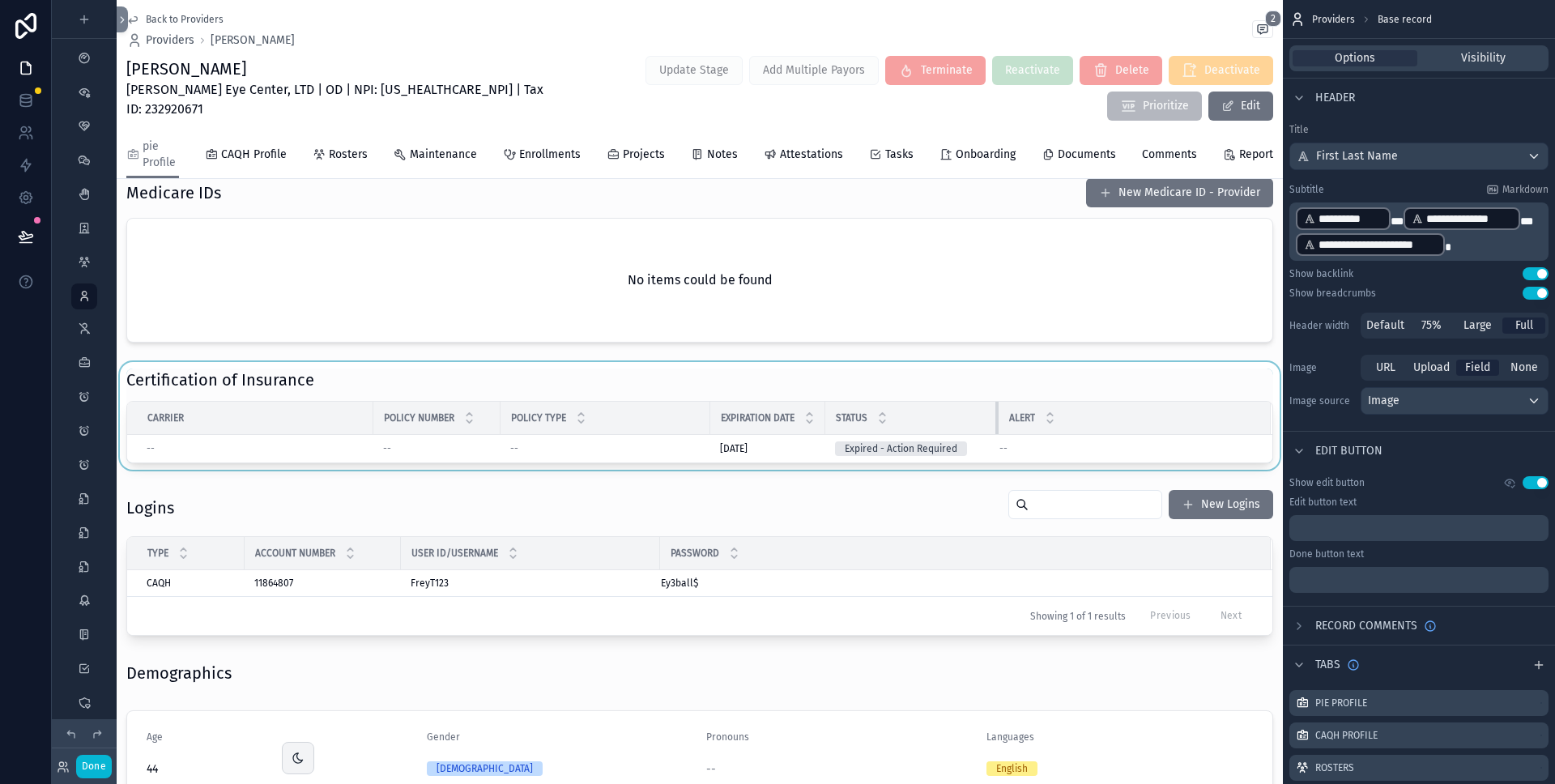
drag, startPoint x: 962, startPoint y: 427, endPoint x: 998, endPoint y: 425, distance: 36.1
click at [998, 425] on div "scrollable content" at bounding box center [998, 418] width 6 height 32
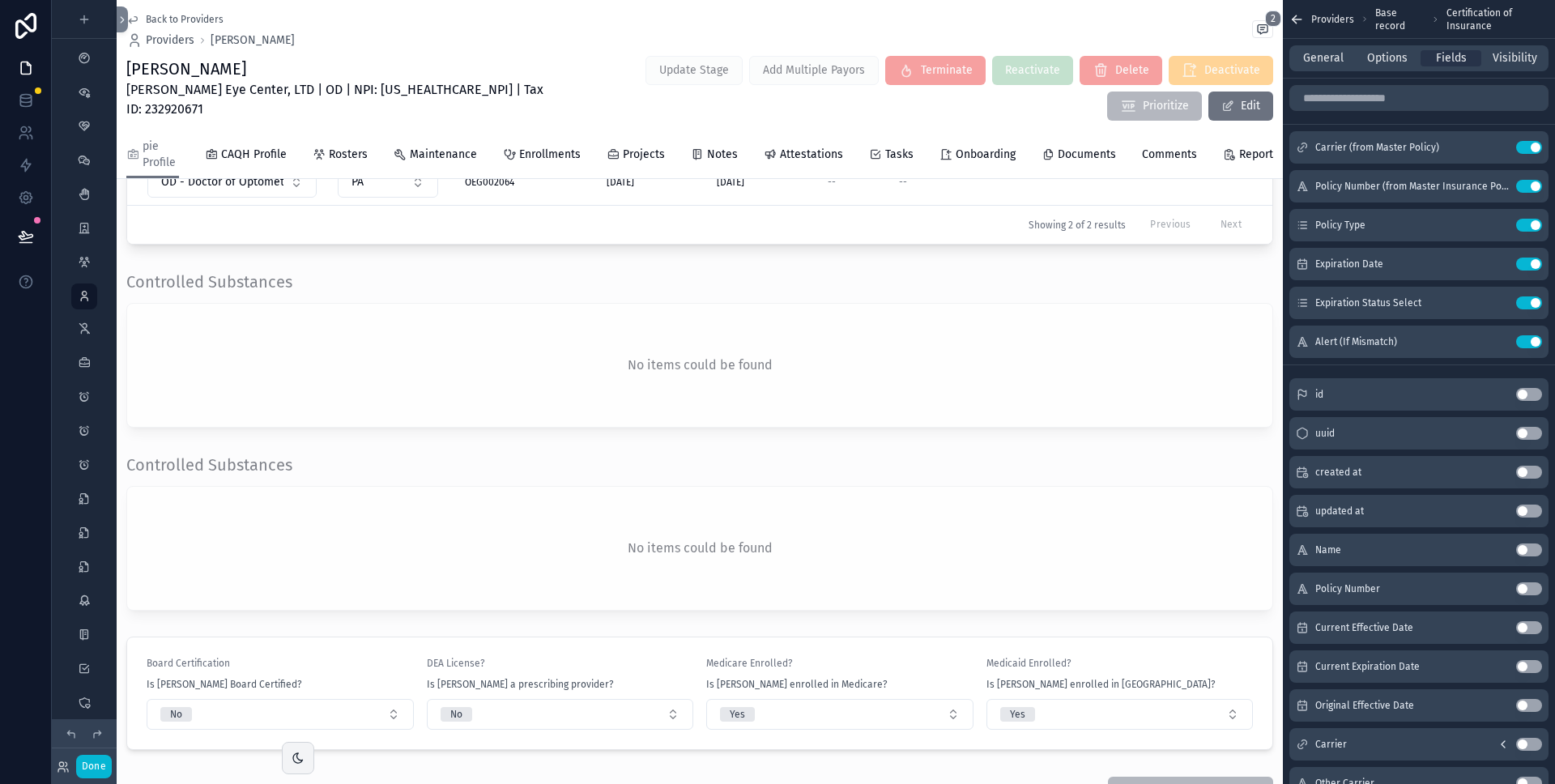
scroll to position [1509, 0]
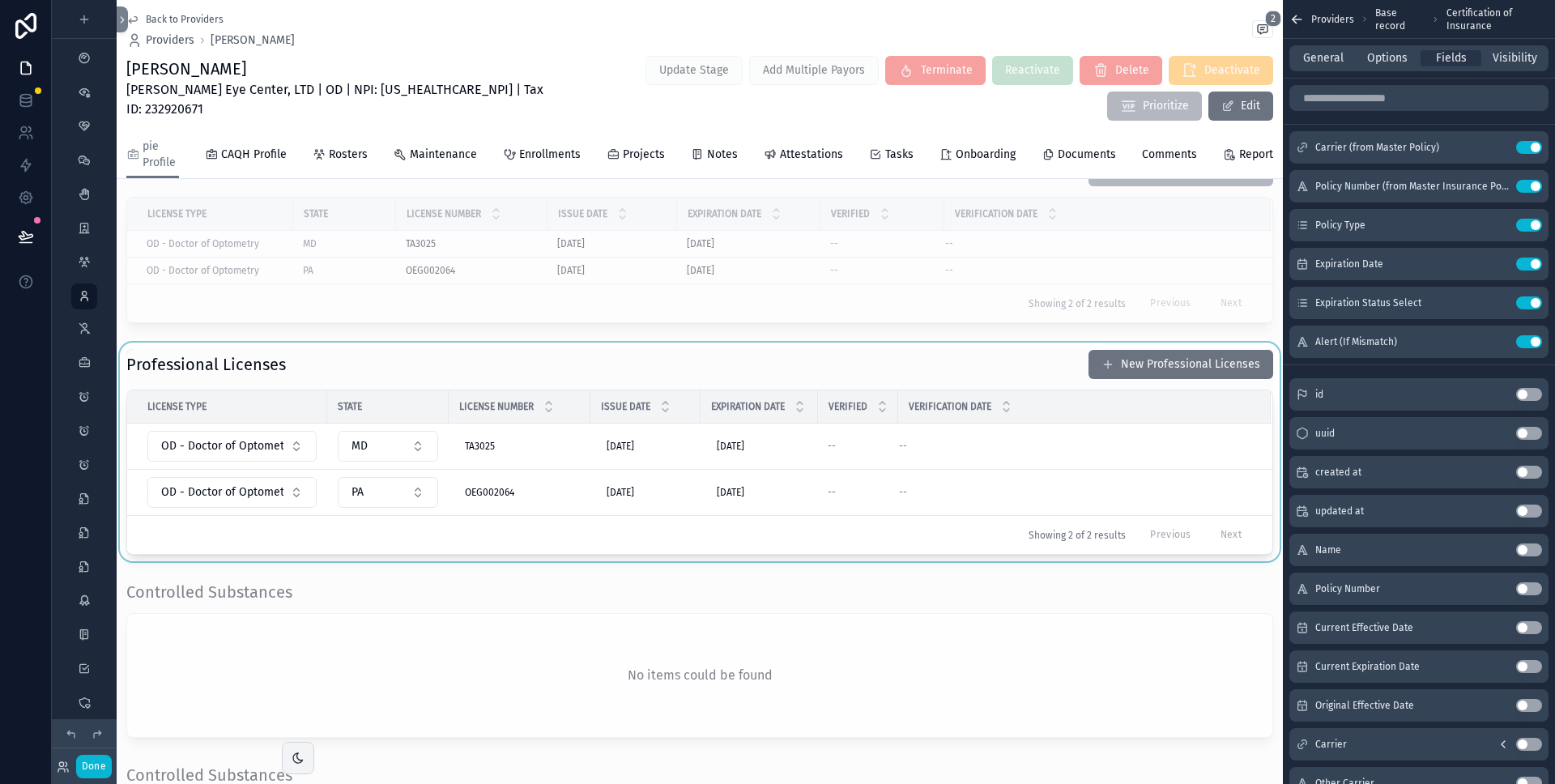
click at [965, 388] on div "scrollable content" at bounding box center [700, 451] width 1166 height 219
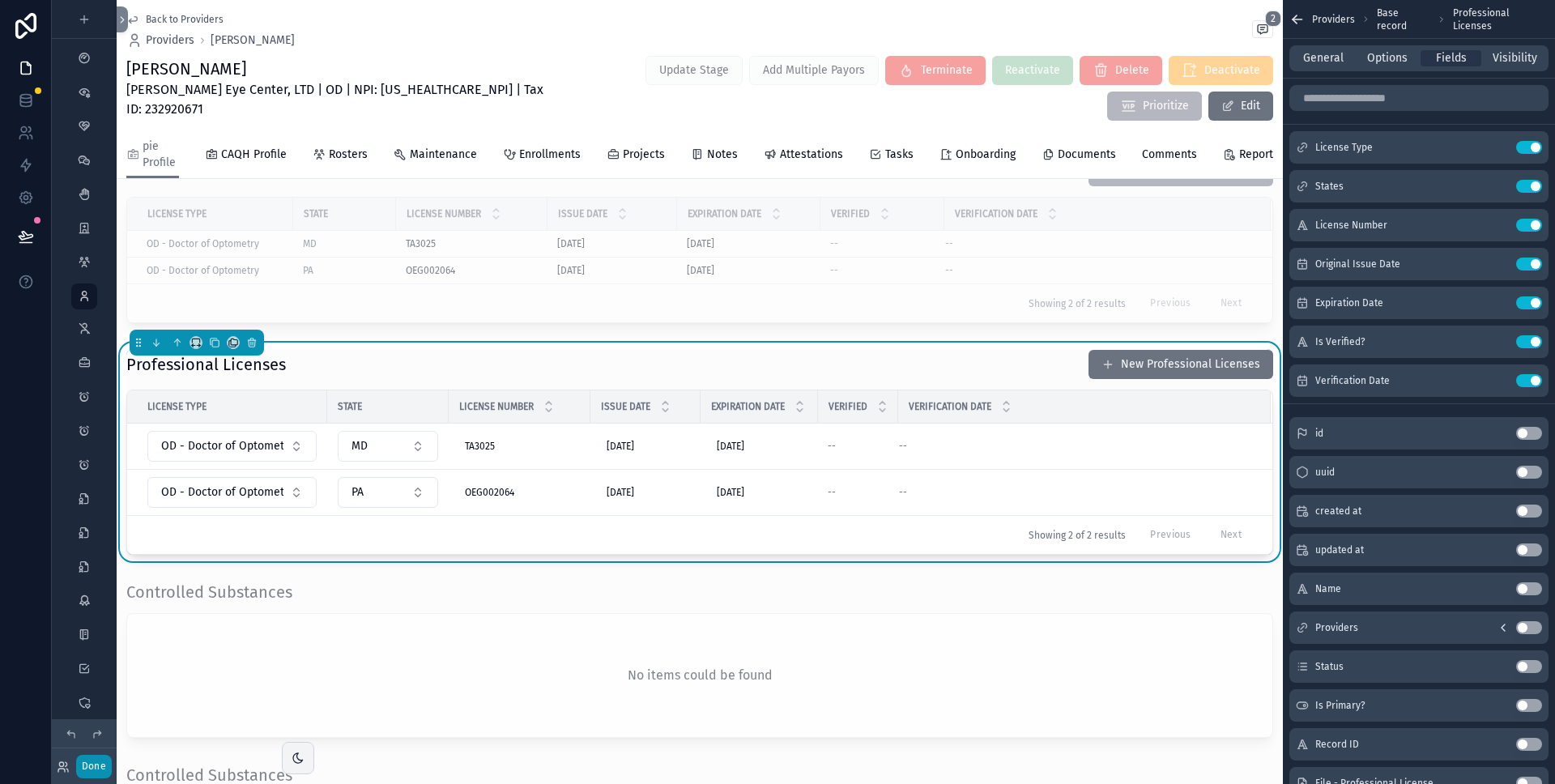
click at [88, 766] on button "Done" at bounding box center [94, 767] width 36 height 23
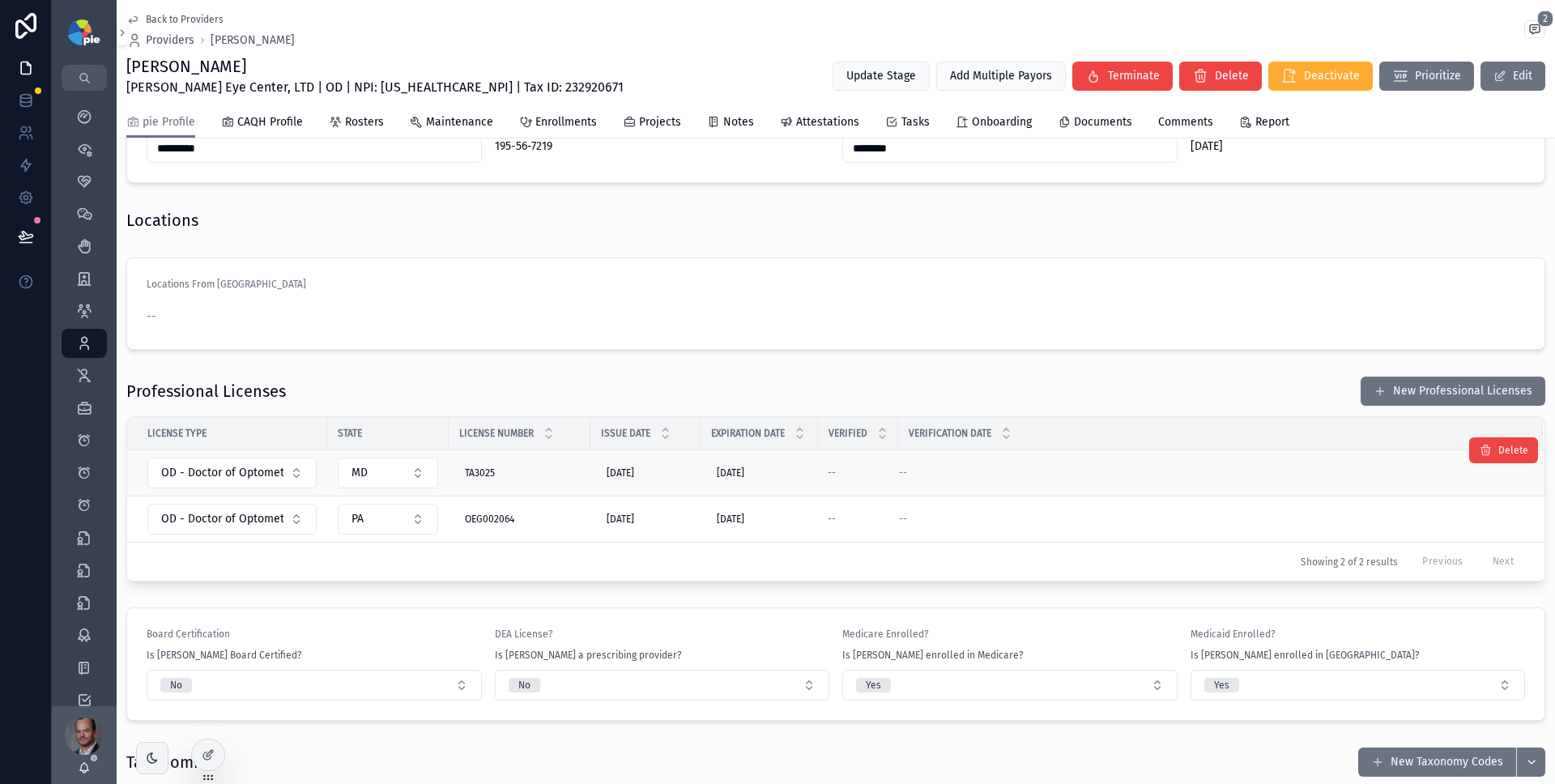
scroll to position [1138, 0]
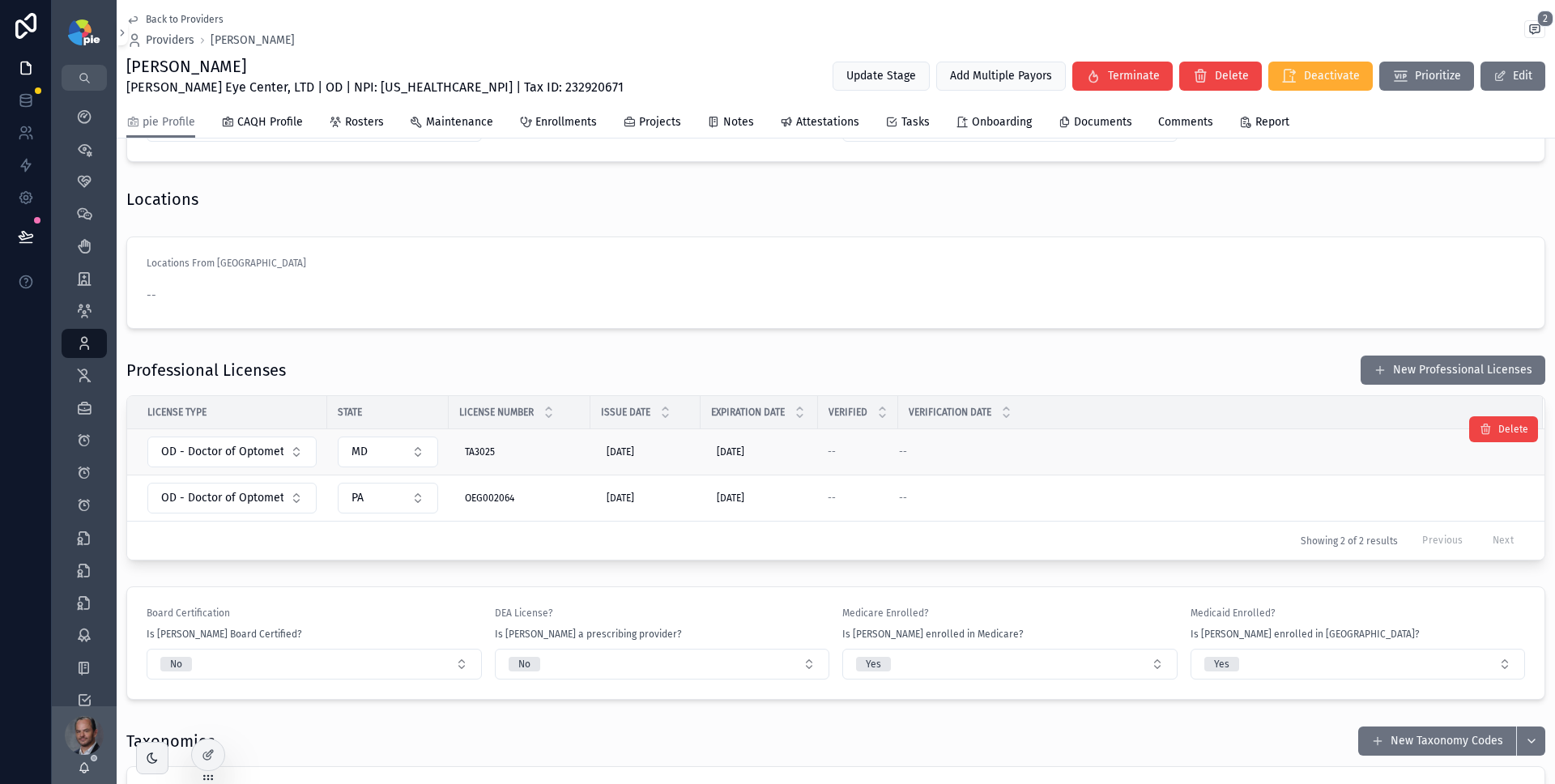
click at [1255, 452] on div "--" at bounding box center [1211, 451] width 625 height 13
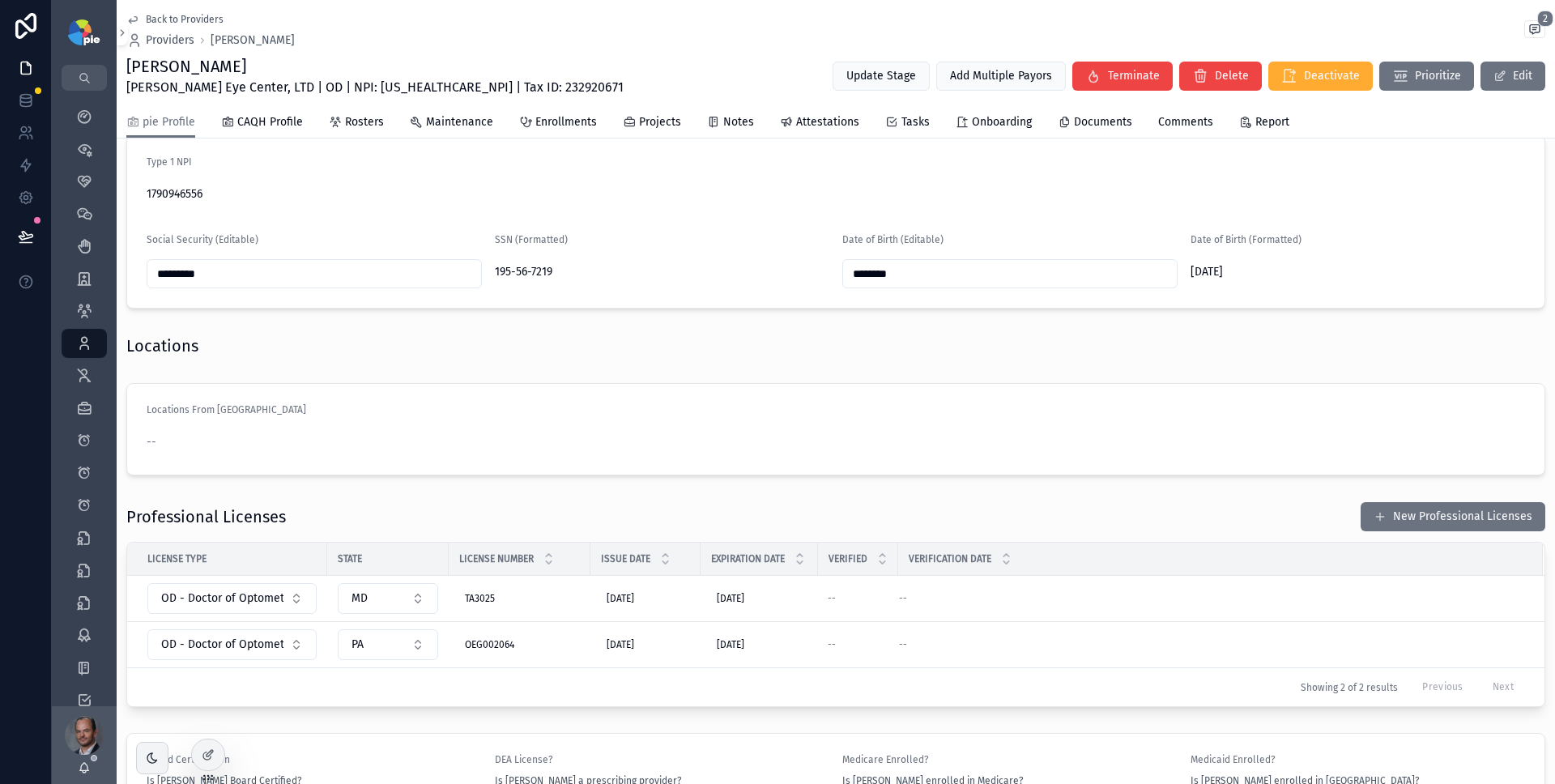
scroll to position [1023, 0]
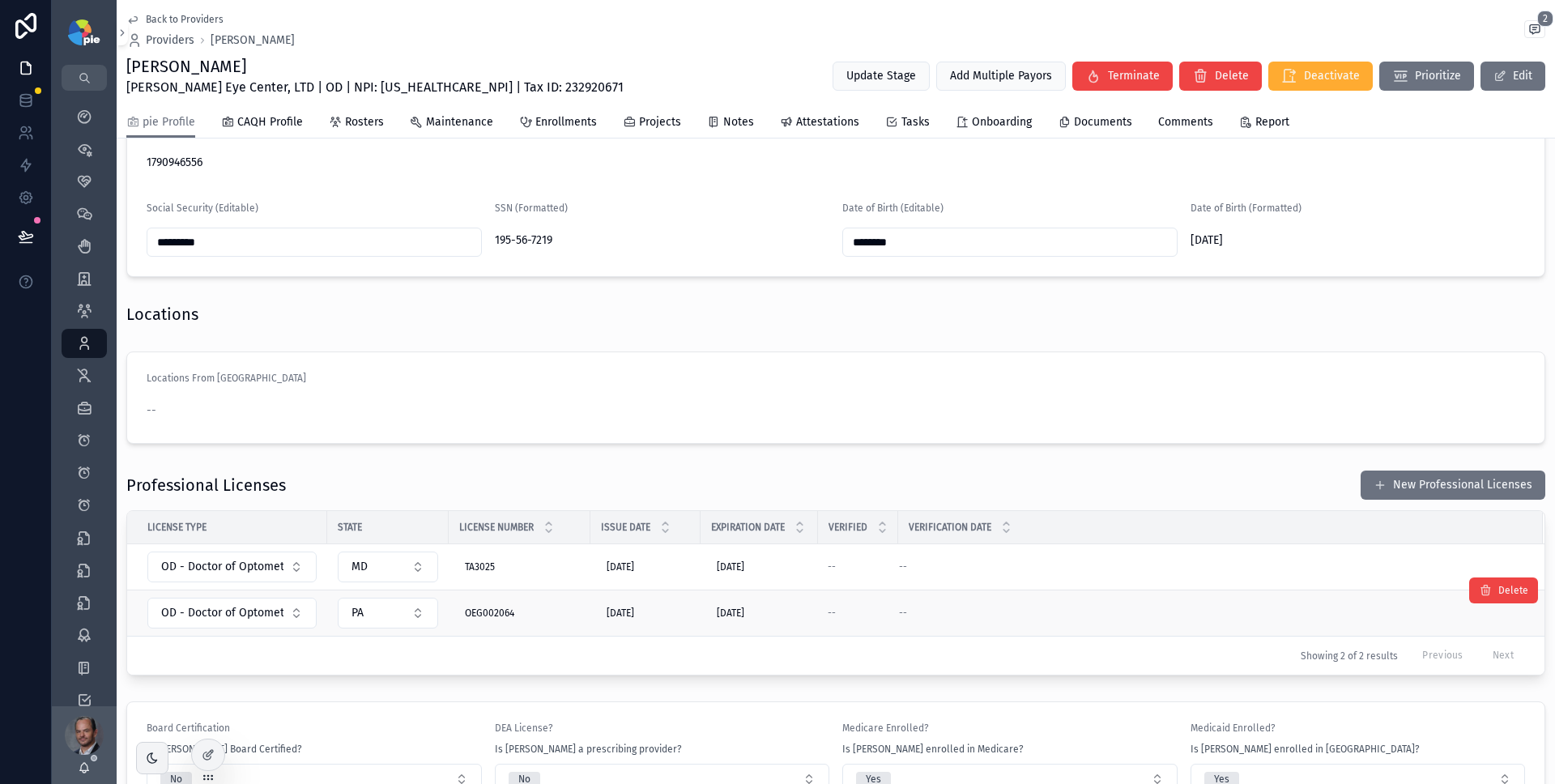
click at [1162, 615] on div "--" at bounding box center [1211, 613] width 625 height 13
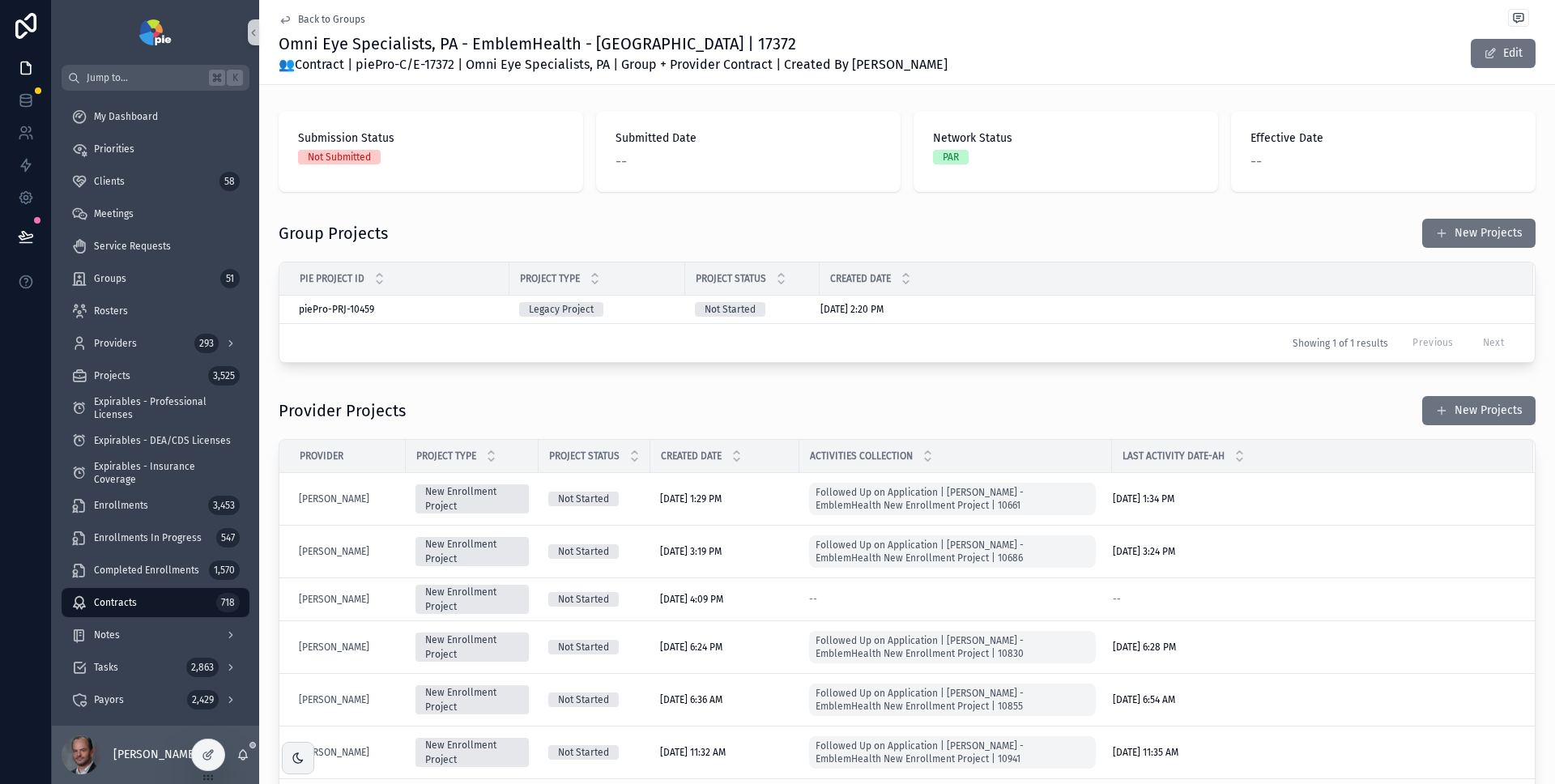
scroll to position [863, 0]
